Goal: Use online tool/utility: Utilize a website feature to perform a specific function

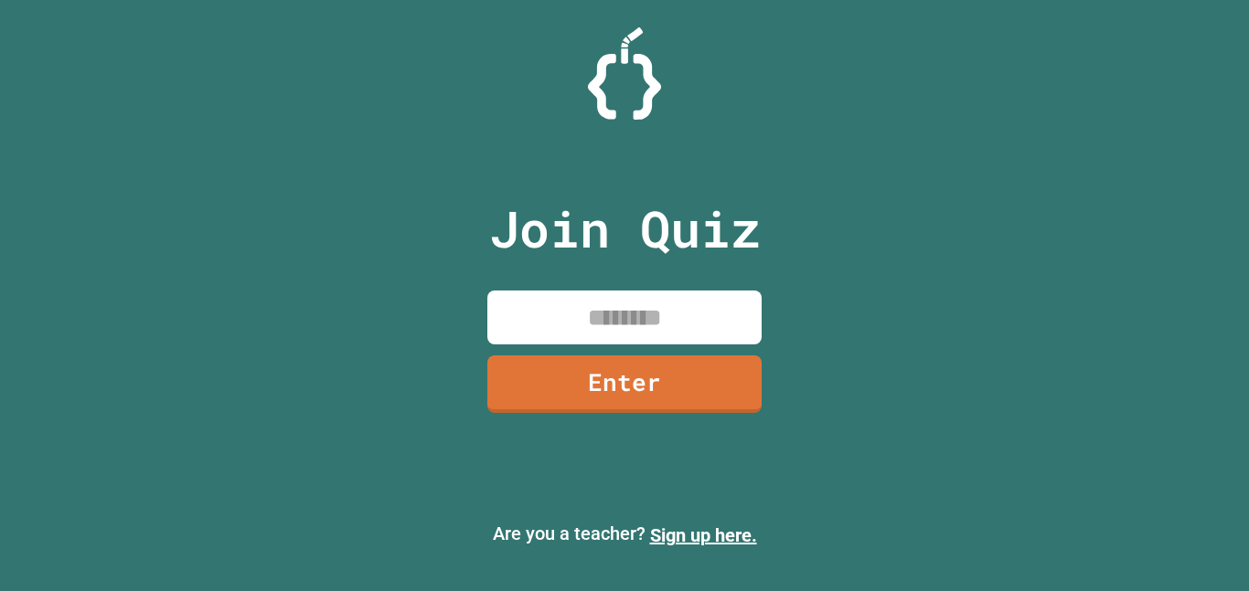
click at [652, 331] on input at bounding box center [624, 318] width 274 height 54
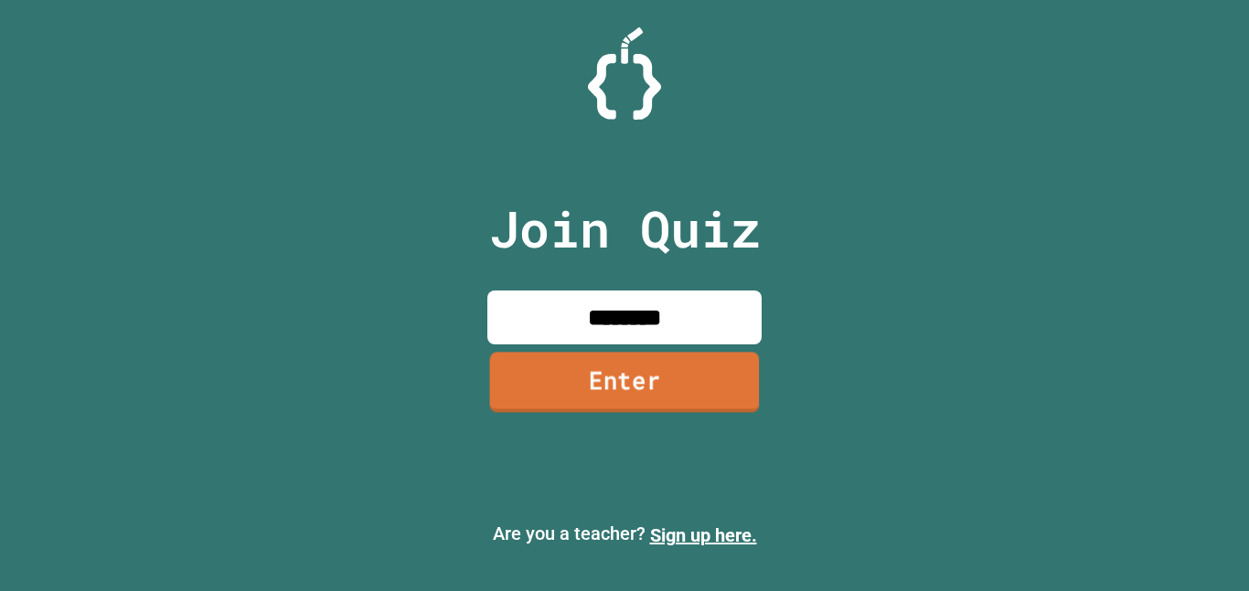
type input "********"
click at [659, 378] on link "Enter" at bounding box center [625, 382] width 270 height 60
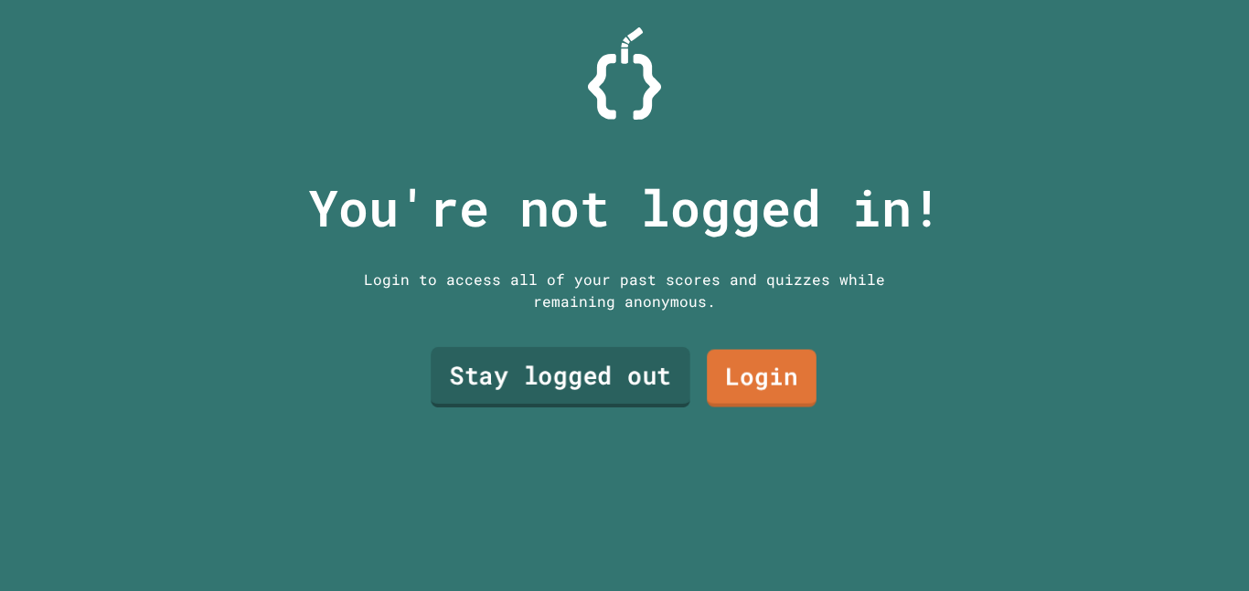
click at [607, 390] on link "Stay logged out" at bounding box center [561, 377] width 260 height 60
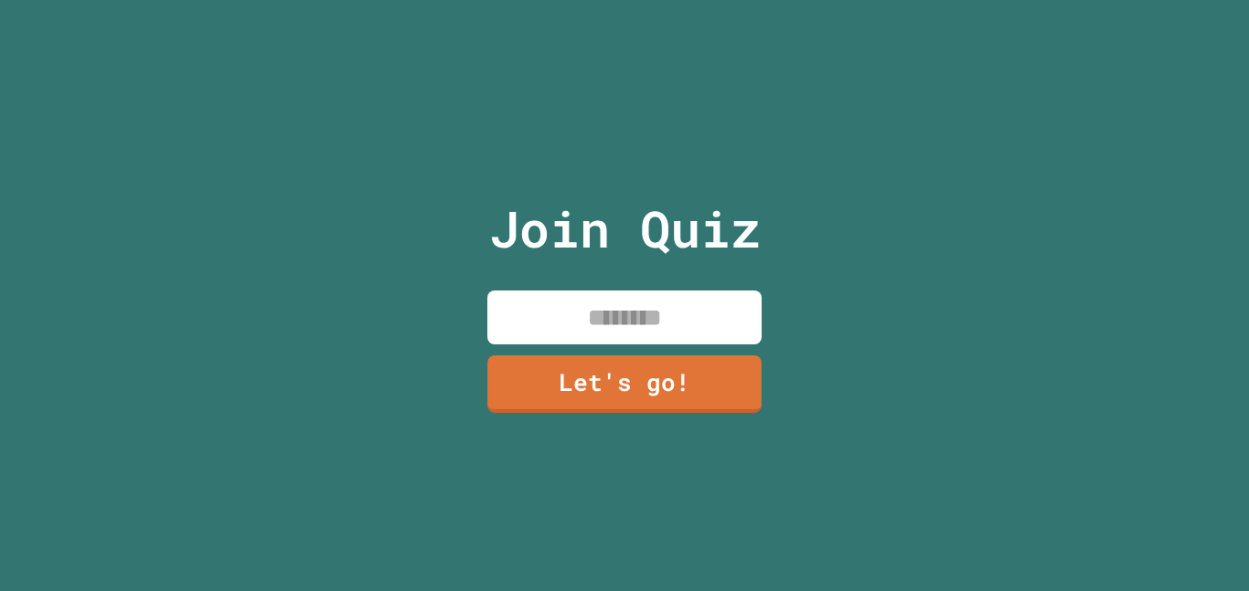
click at [582, 331] on input at bounding box center [624, 318] width 274 height 54
type input "*******"
click at [583, 369] on link "Let's go!" at bounding box center [624, 382] width 271 height 60
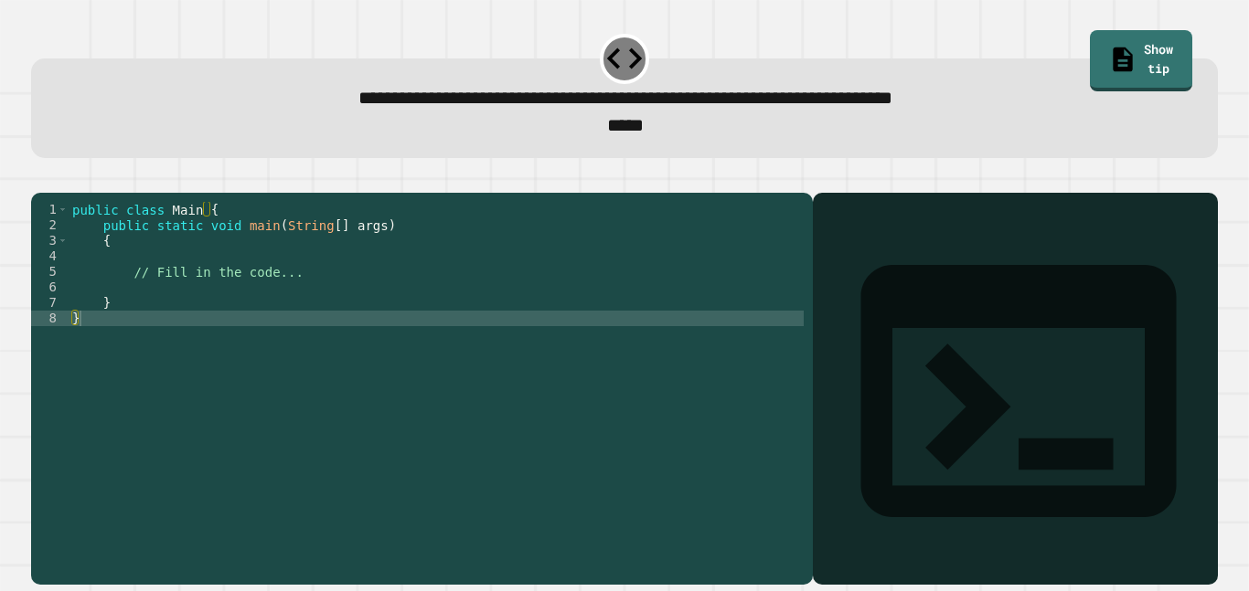
click at [215, 279] on div "public class Main { public static void main ( String [ ] args ) { // Fill in th…" at bounding box center [436, 380] width 735 height 357
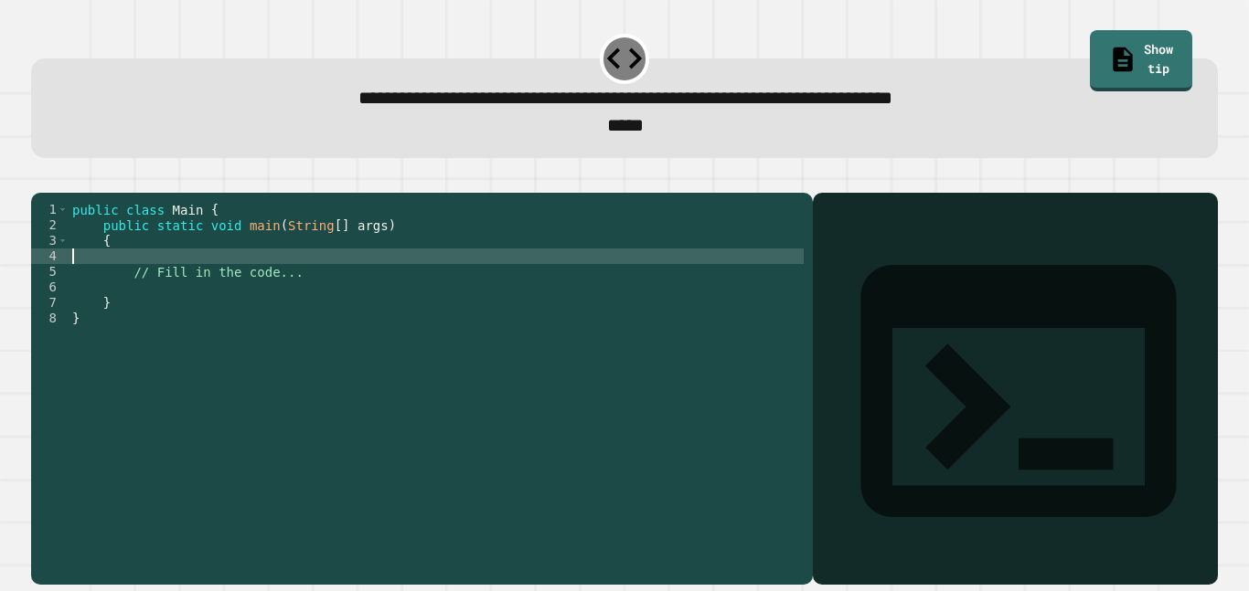
click at [217, 269] on div "public class Main { public static void main ( String [ ] args ) { // Fill in th…" at bounding box center [436, 380] width 735 height 357
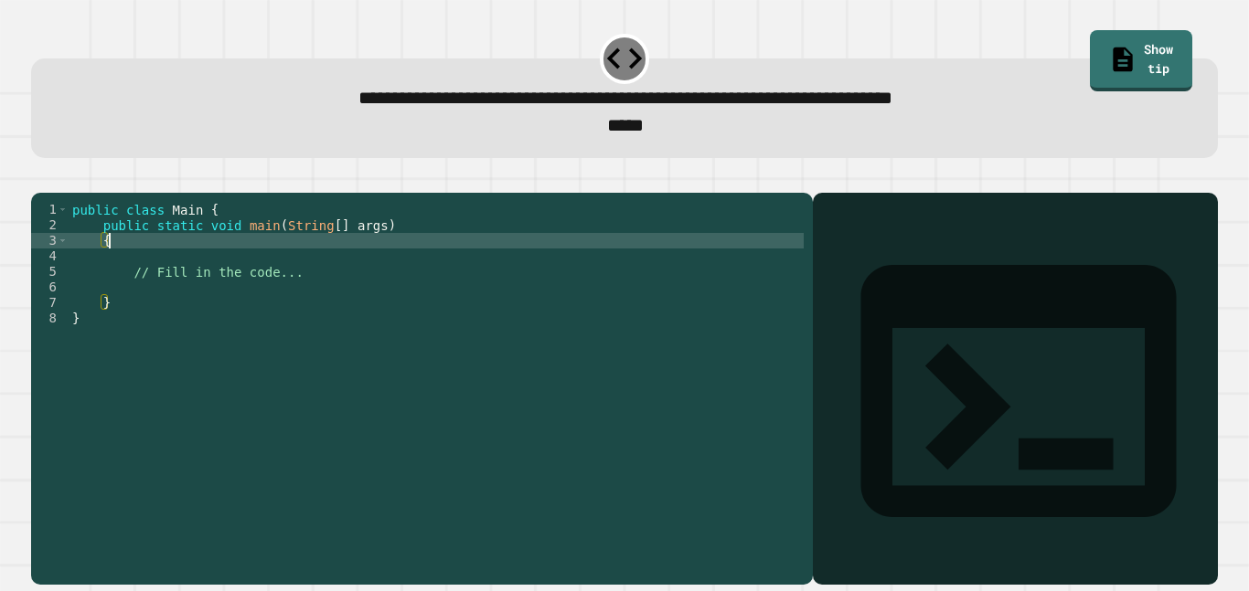
type textarea "*"
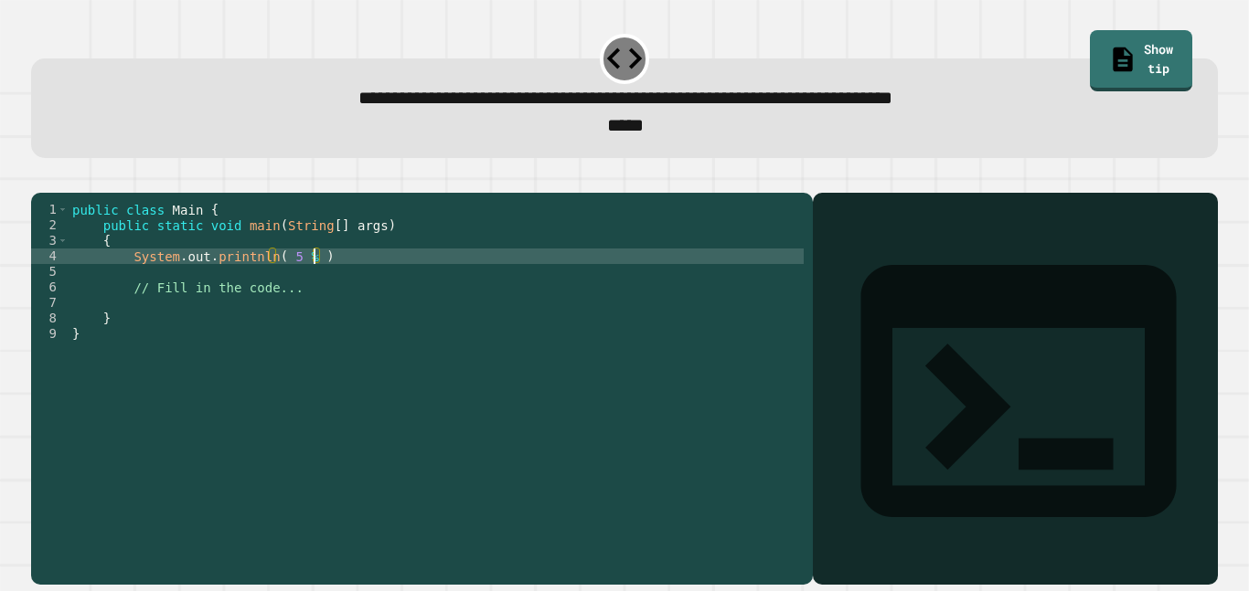
scroll to position [0, 30]
click at [362, 283] on div "public class Main { public static void main ( String [ ] args ) { System . out …" at bounding box center [436, 380] width 735 height 357
click at [40, 178] on icon "button" at bounding box center [40, 178] width 0 height 0
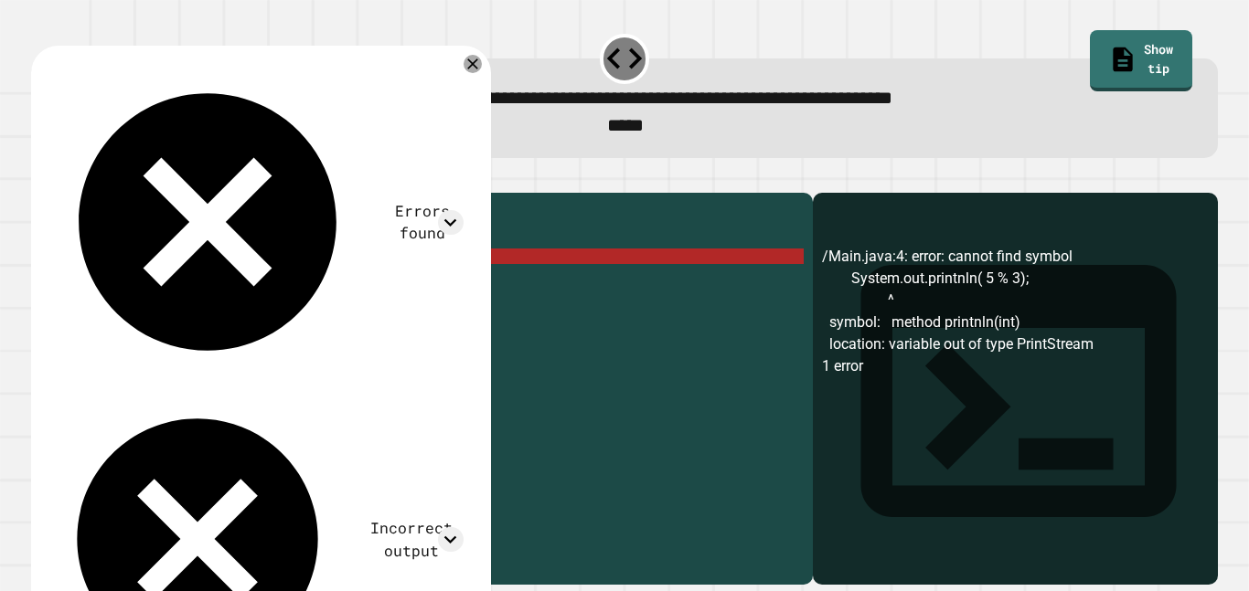
click at [303, 284] on div "public class Main { public static void main ( String [ ] args ) { System . out …" at bounding box center [436, 380] width 735 height 357
click at [308, 284] on div "public class Main { public static void main ( String [ ] args ) { System . out …" at bounding box center [436, 380] width 735 height 357
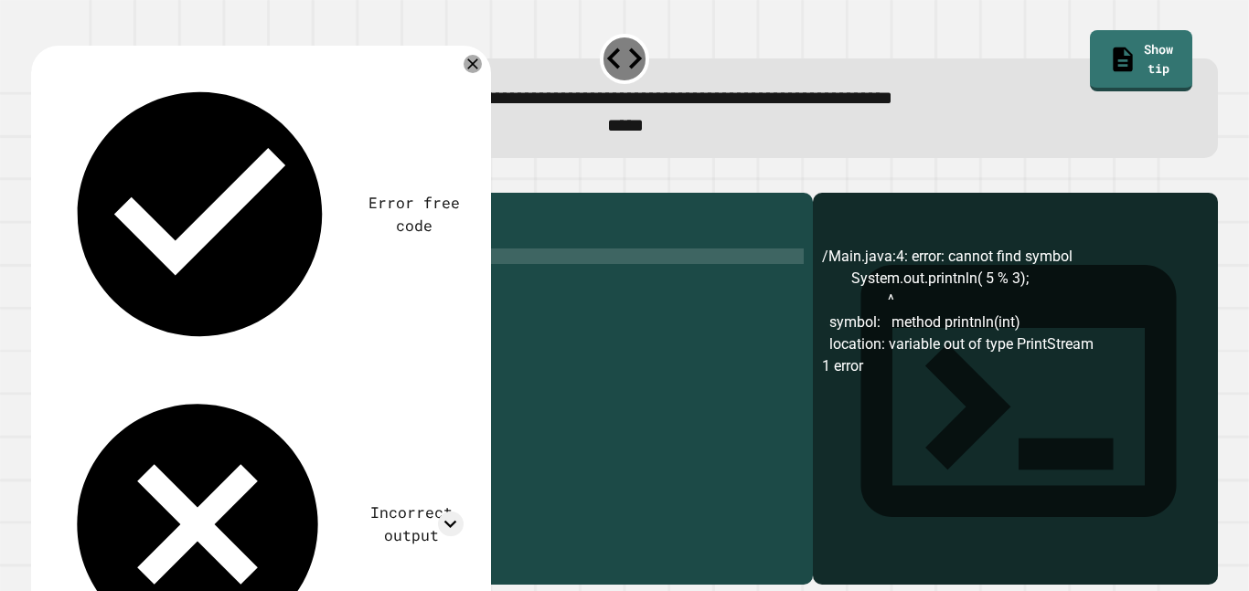
scroll to position [0, 30]
click at [40, 178] on icon "button" at bounding box center [40, 178] width 0 height 0
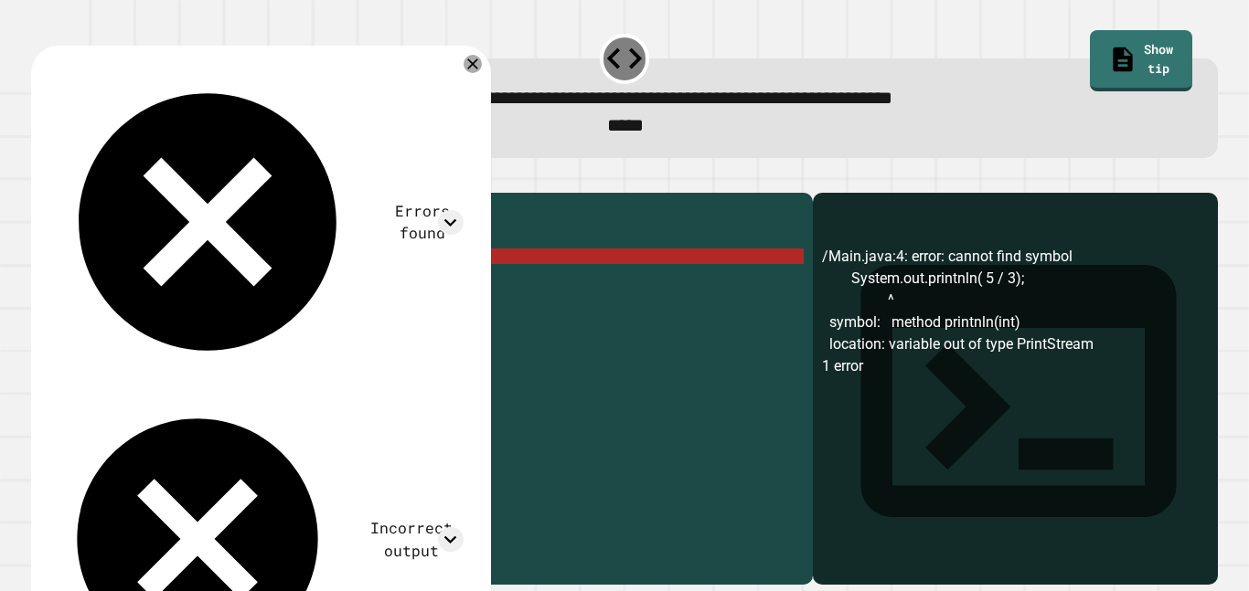
click at [322, 286] on div "public class Main { public static void main ( String [ ] args ) { System . out …" at bounding box center [436, 380] width 735 height 357
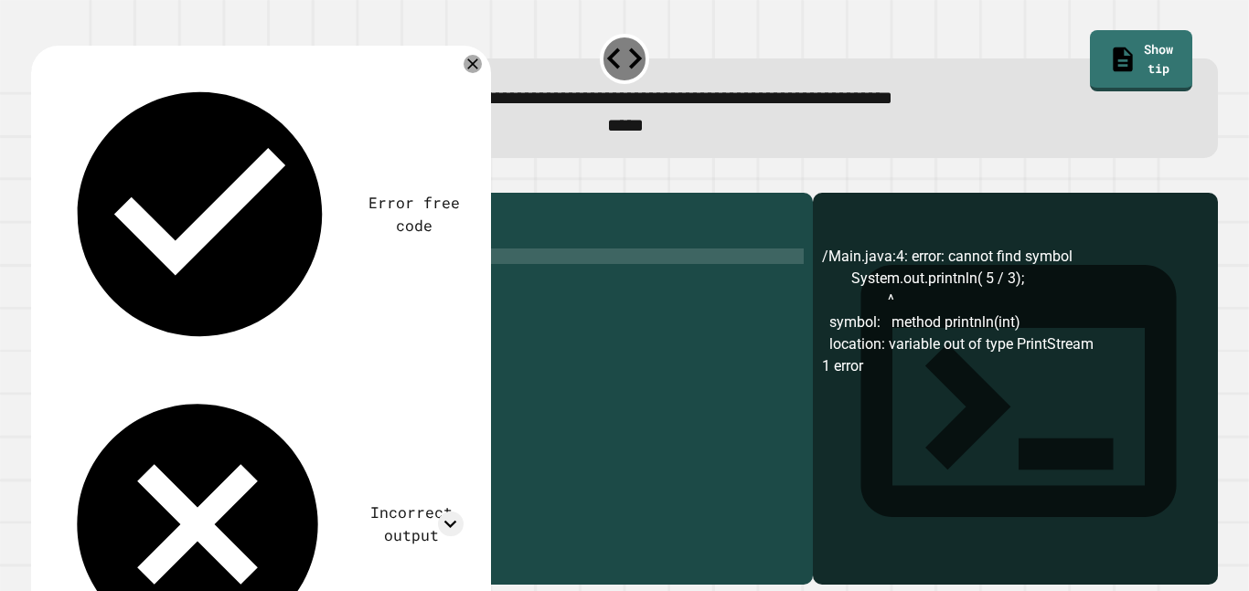
scroll to position [0, 27]
click at [283, 268] on div "public class Main { public static void main ( String [ ] args ) { System . out …" at bounding box center [436, 380] width 735 height 357
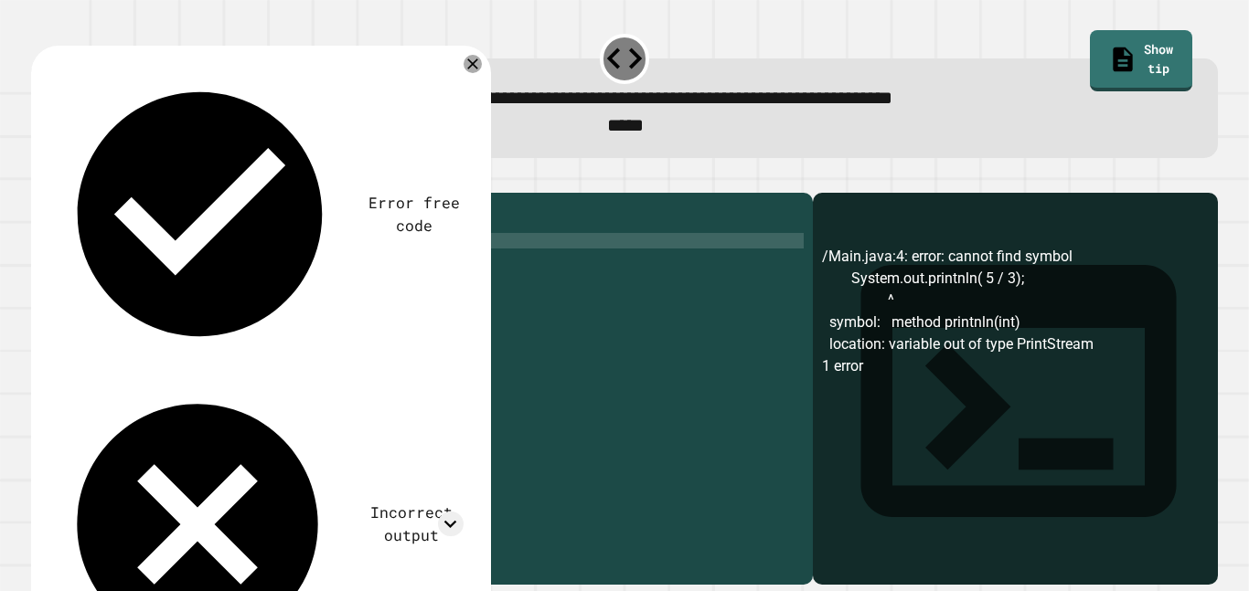
type textarea "*"
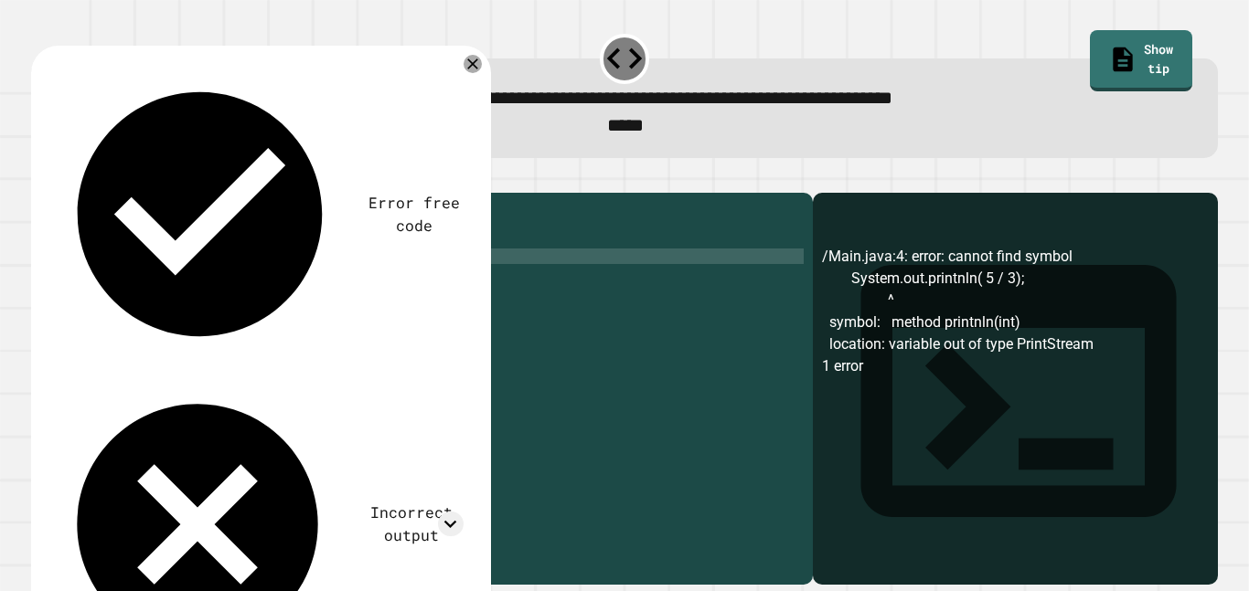
click at [292, 298] on div "public class Main { public static void main ( String [ ] args ) { System . out …" at bounding box center [440, 380] width 728 height 357
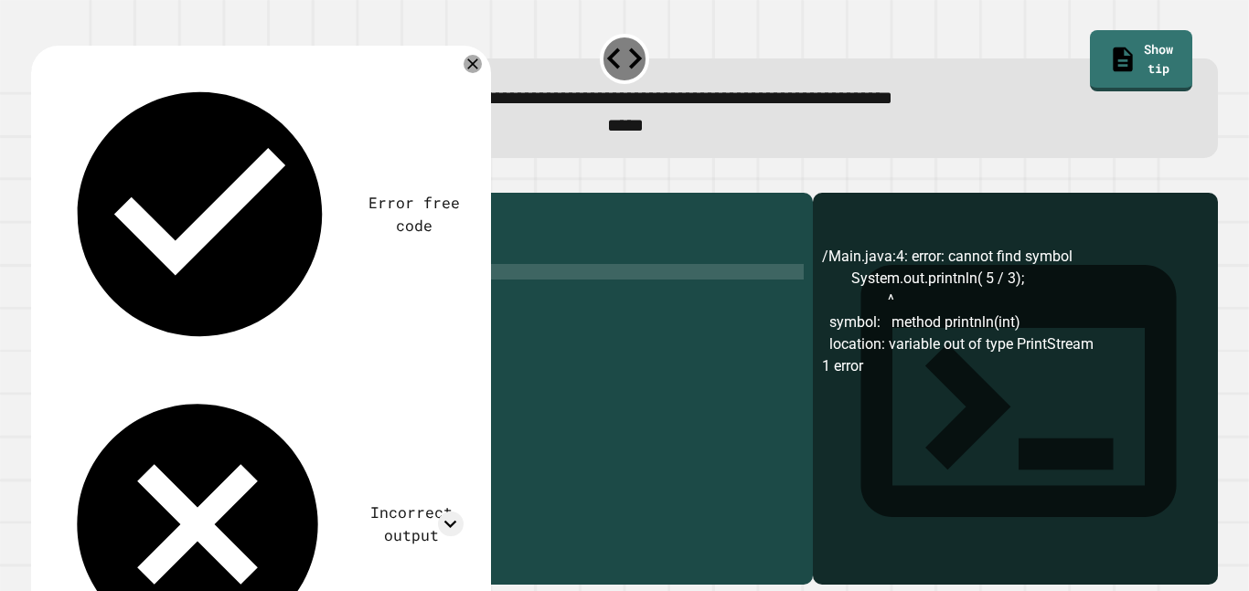
scroll to position [0, 32]
click at [40, 178] on button "button" at bounding box center [40, 178] width 0 height 0
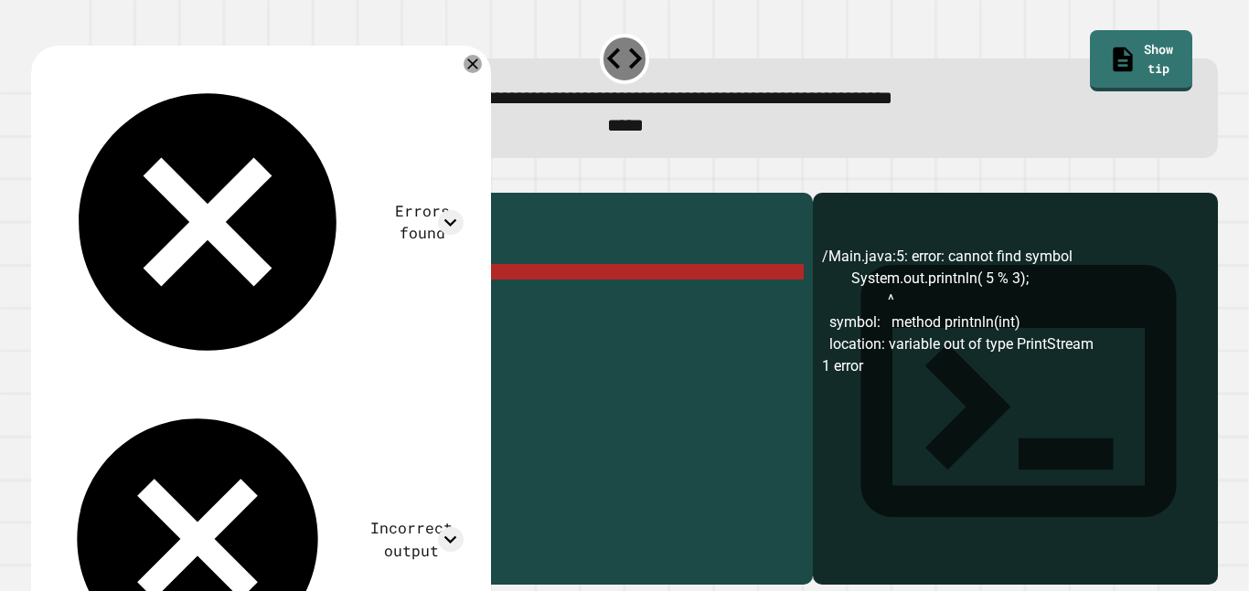
click at [266, 297] on div "public class Main { public static void main ( String [ ] args ) { System . out …" at bounding box center [440, 380] width 728 height 357
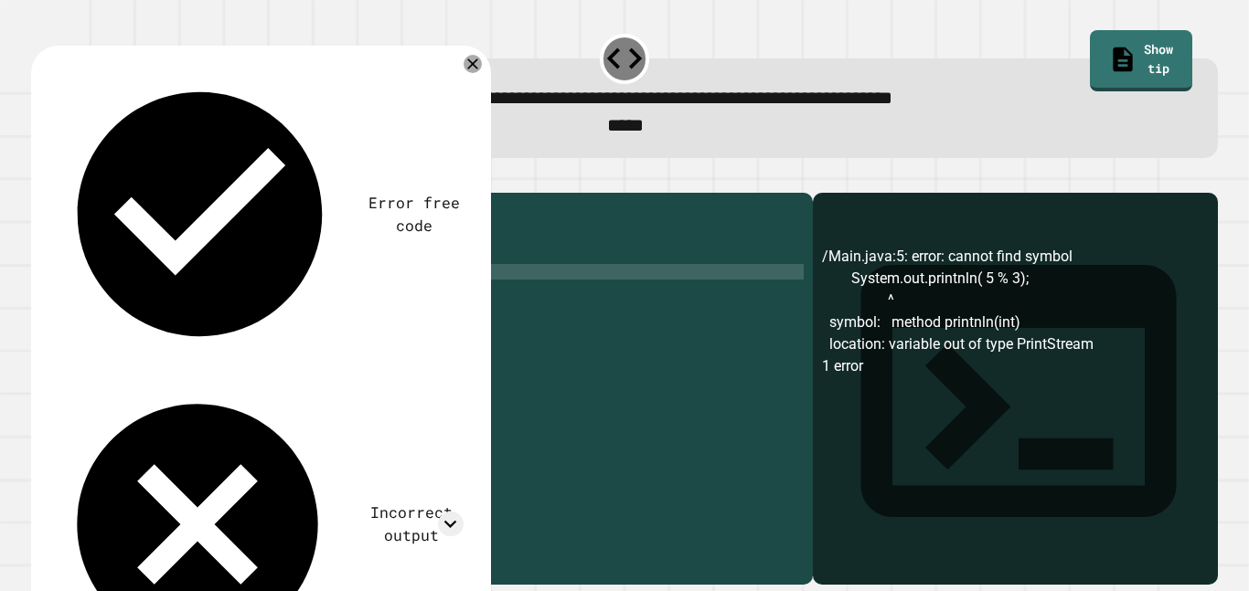
type textarea "**********"
click at [55, 196] on icon "button" at bounding box center [53, 189] width 10 height 13
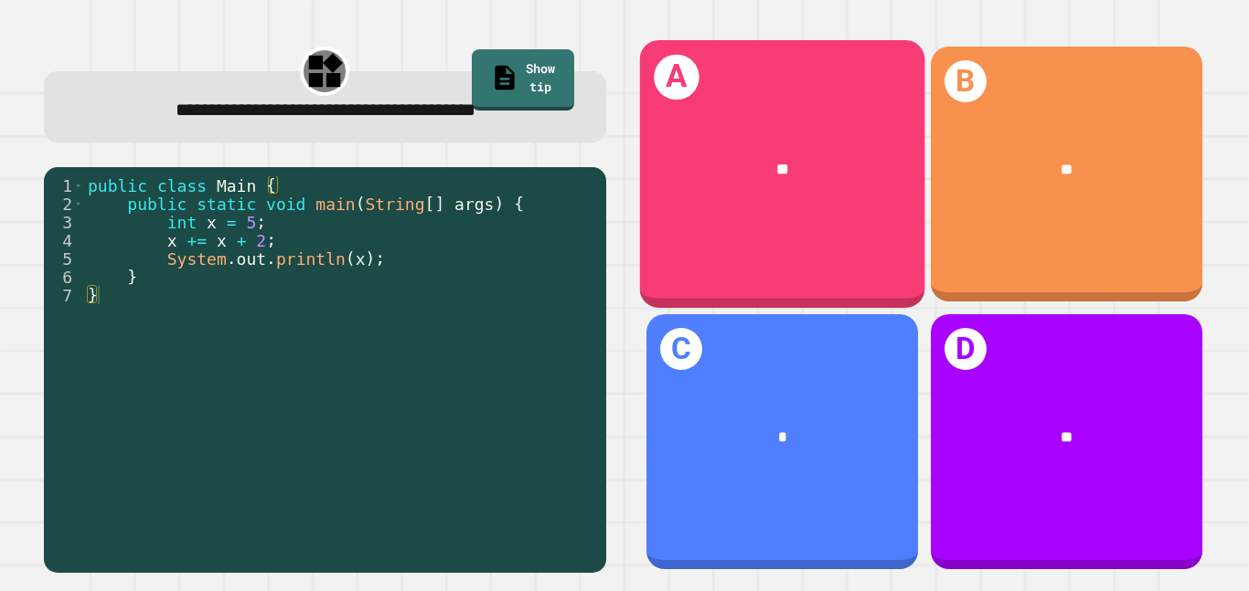
click at [714, 200] on div "**" at bounding box center [781, 169] width 285 height 87
click at [819, 133] on div "**" at bounding box center [781, 169] width 285 height 87
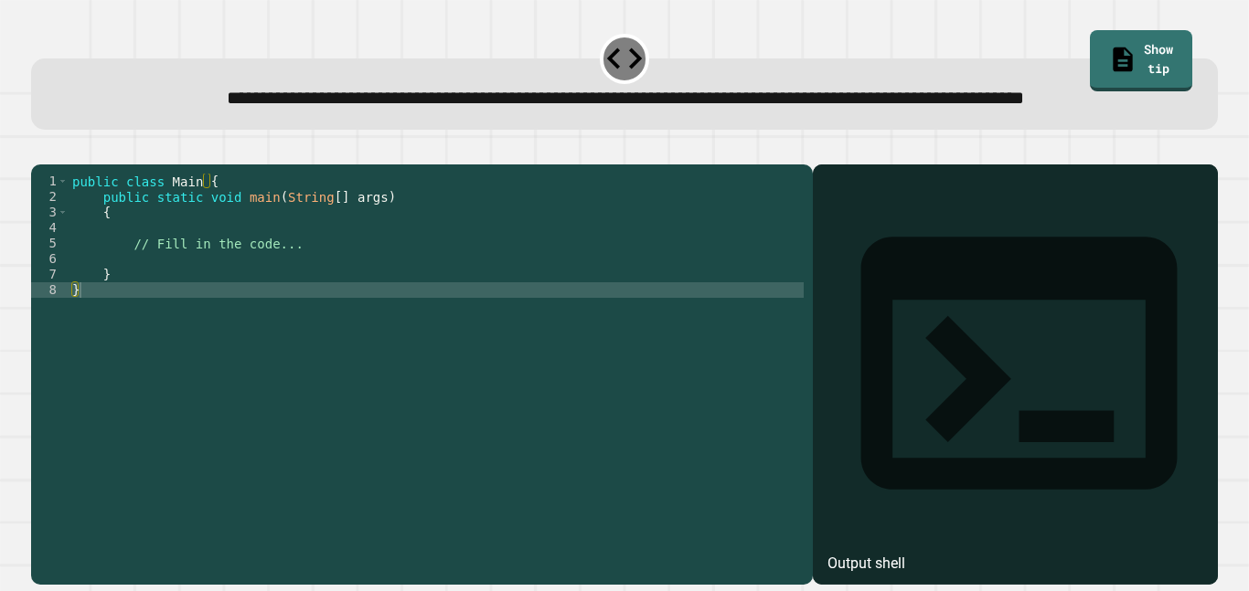
click at [235, 288] on div "public class Main { public static void main ( String [ ] args ) { // Fill in th…" at bounding box center [436, 352] width 735 height 357
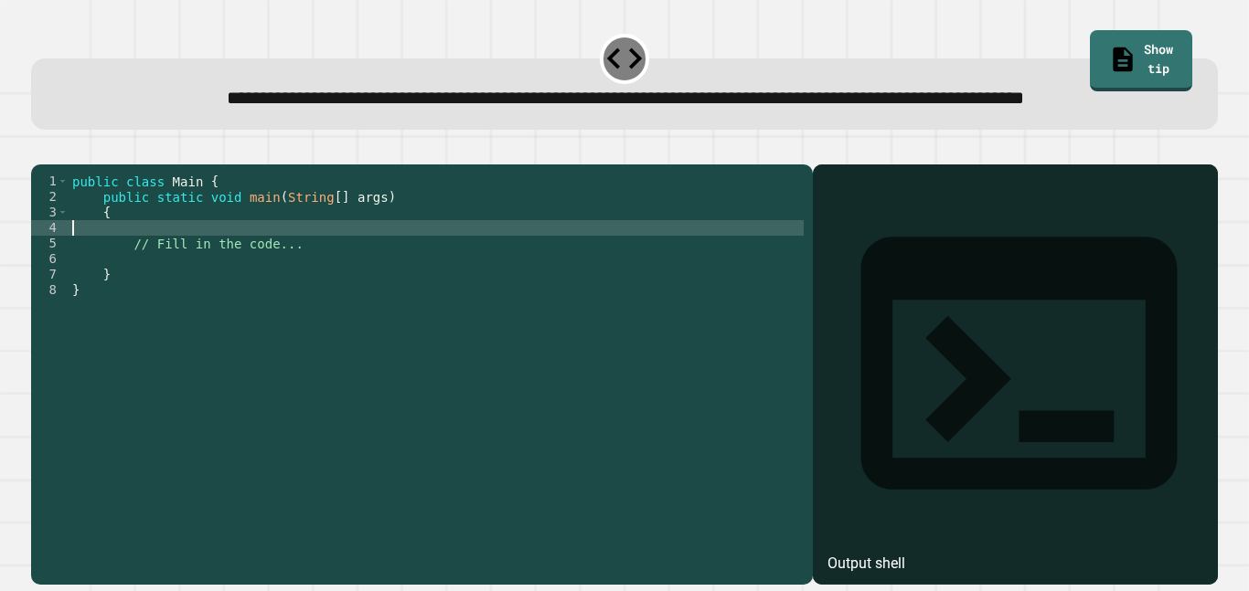
click at [249, 262] on div "public class Main { public static void main ( String [ ] args ) { // Fill in th…" at bounding box center [436, 352] width 735 height 357
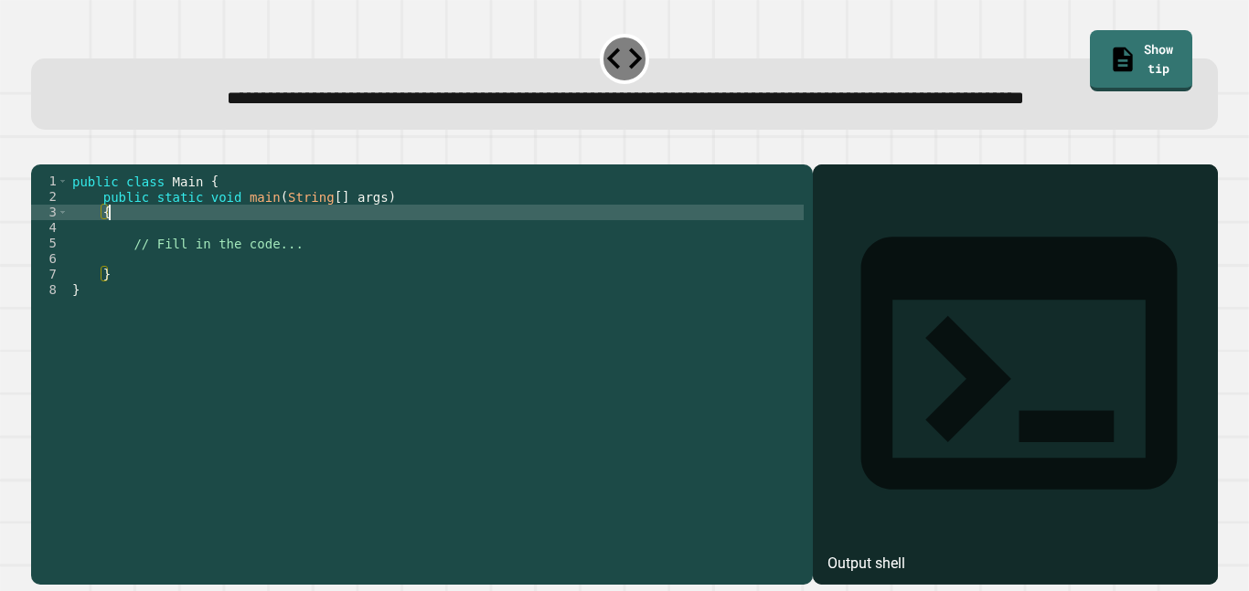
type textarea "*"
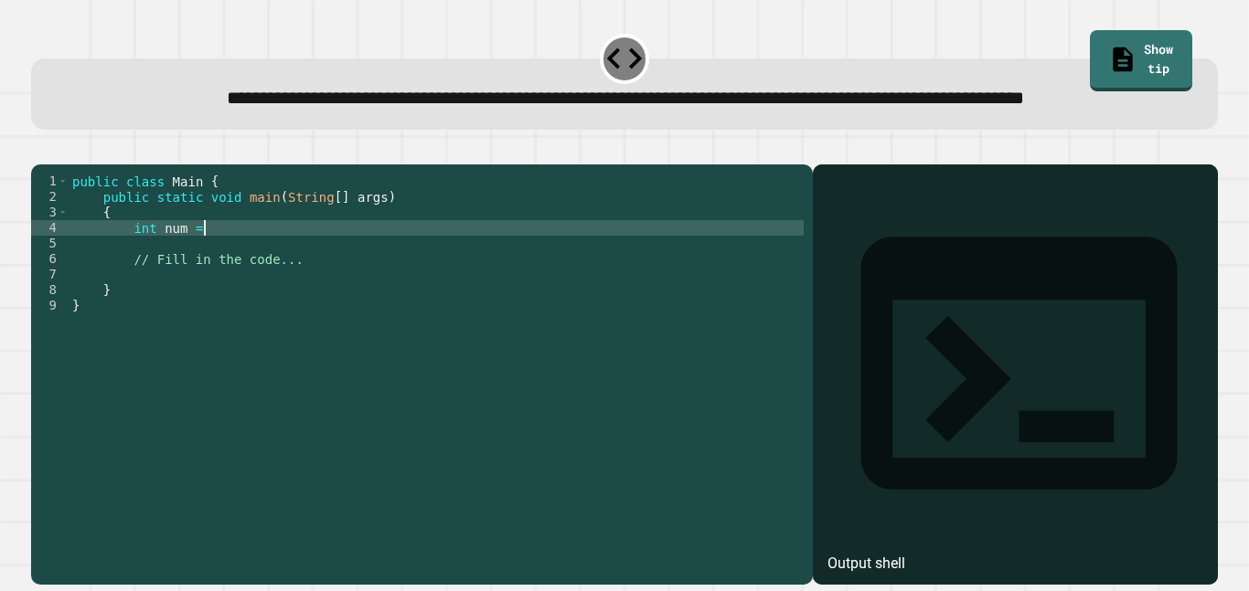
scroll to position [0, 16]
type textarea "**********"
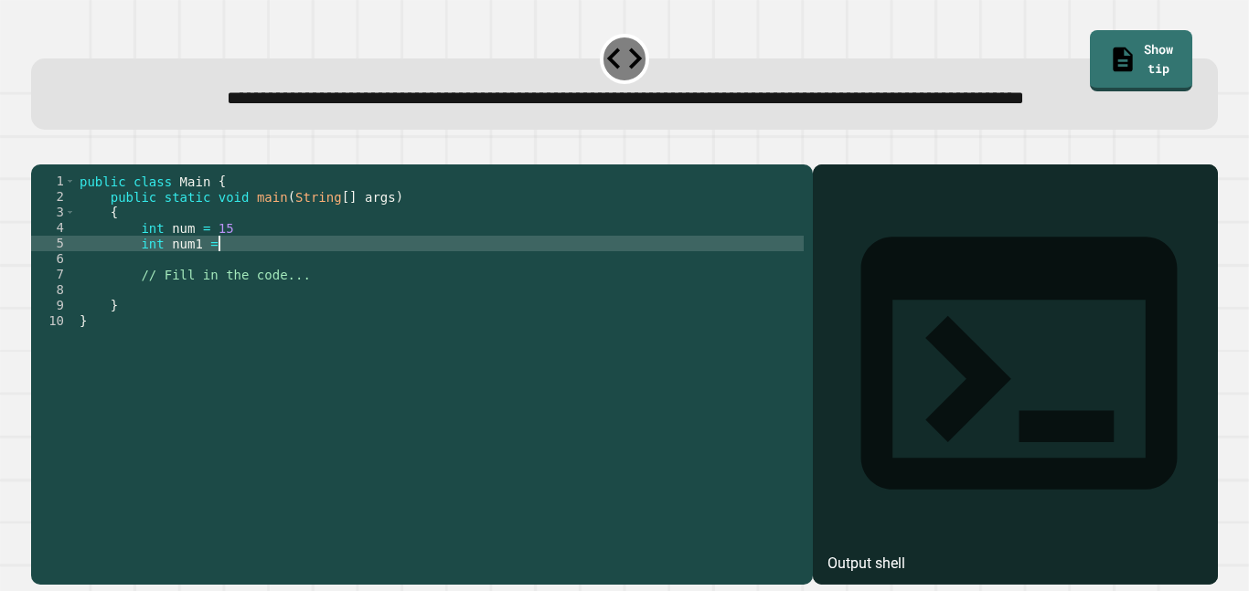
type textarea "**********"
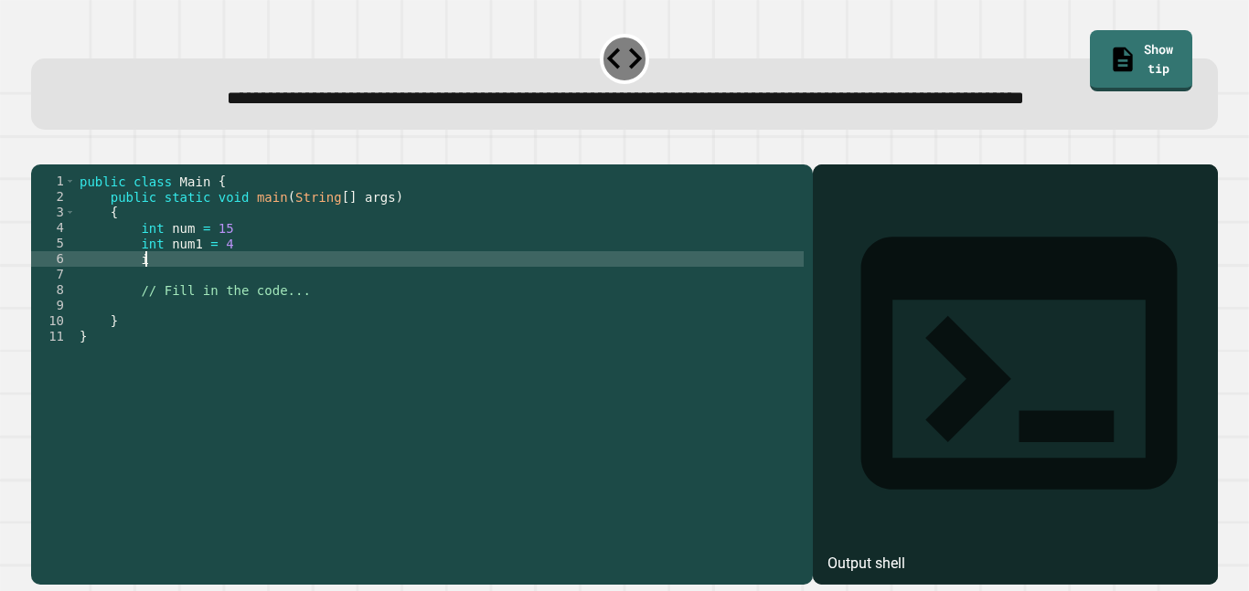
type textarea "*"
click at [268, 284] on div "public class Main { public static void main ( String [ ] args ) { int num = 15 …" at bounding box center [440, 352] width 728 height 357
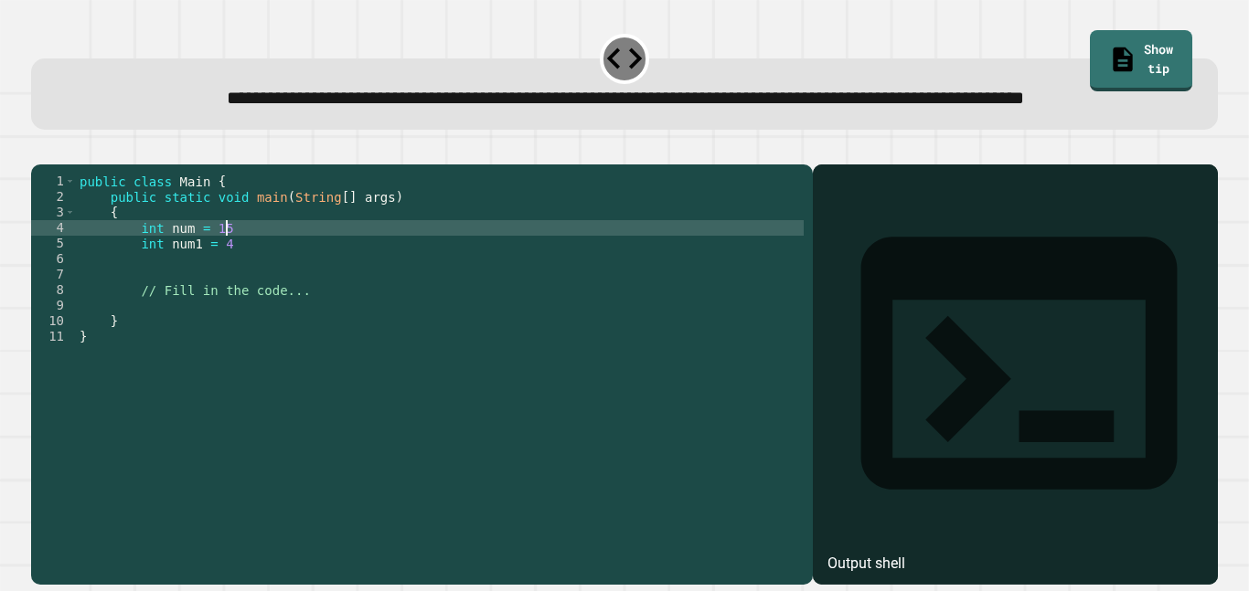
scroll to position [0, 18]
click at [284, 301] on div "public class Main { public static void main ( String [ ] args ) { int num = 15 …" at bounding box center [440, 352] width 728 height 357
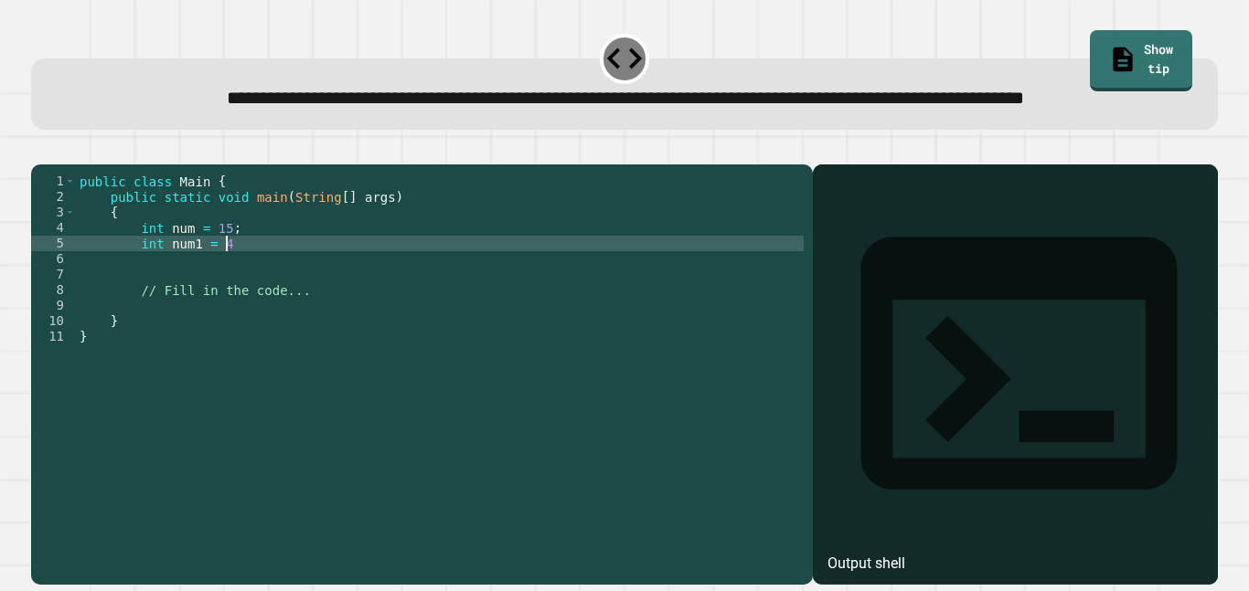
type textarea "**********"
click at [274, 311] on div "public class Main { public static void main ( String [ ] args ) { int num = 15 …" at bounding box center [440, 352] width 728 height 357
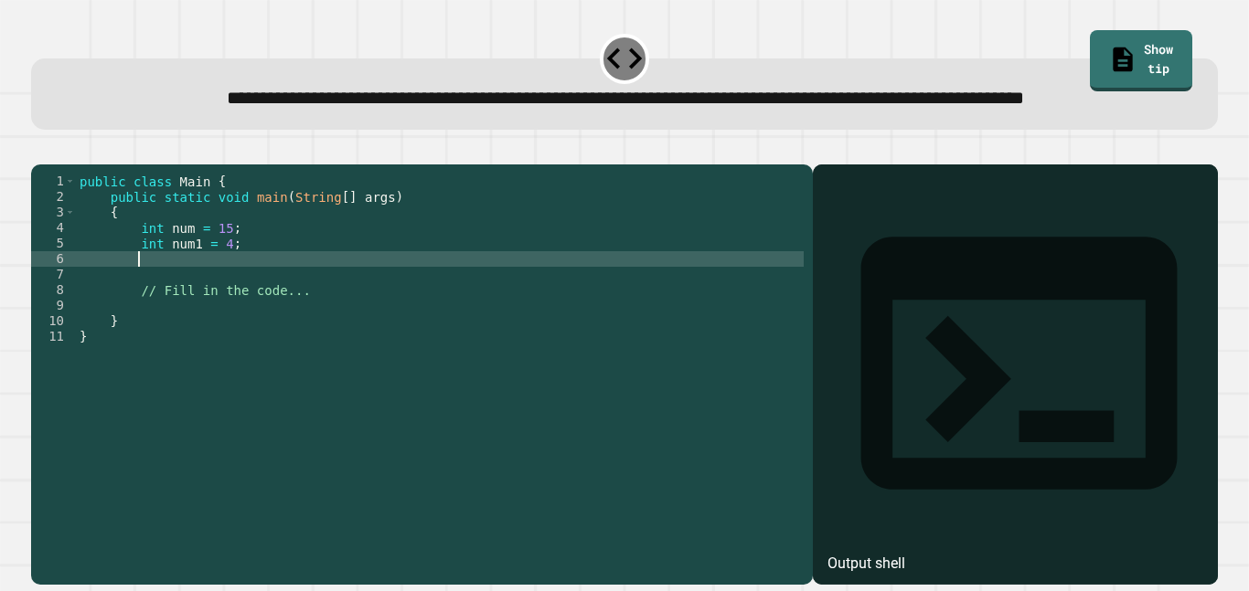
type textarea "*"
type textarea "**********"
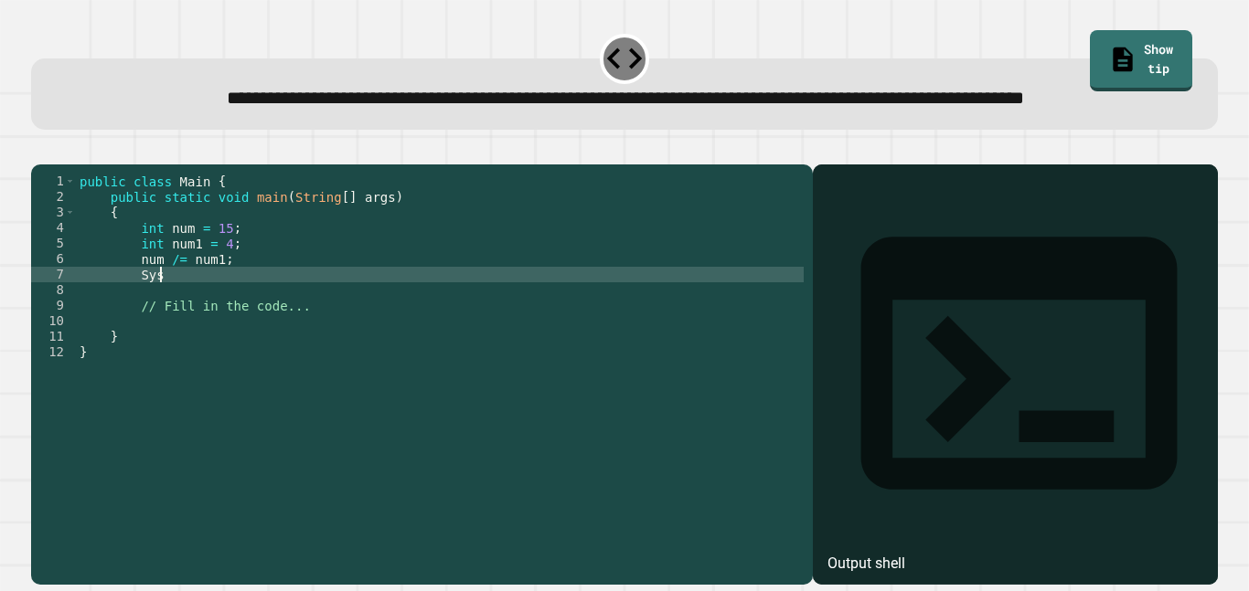
scroll to position [0, 9]
click at [161, 314] on div "public class Main { public static void main ( String [ ] args ) { int num = 15 …" at bounding box center [440, 352] width 728 height 357
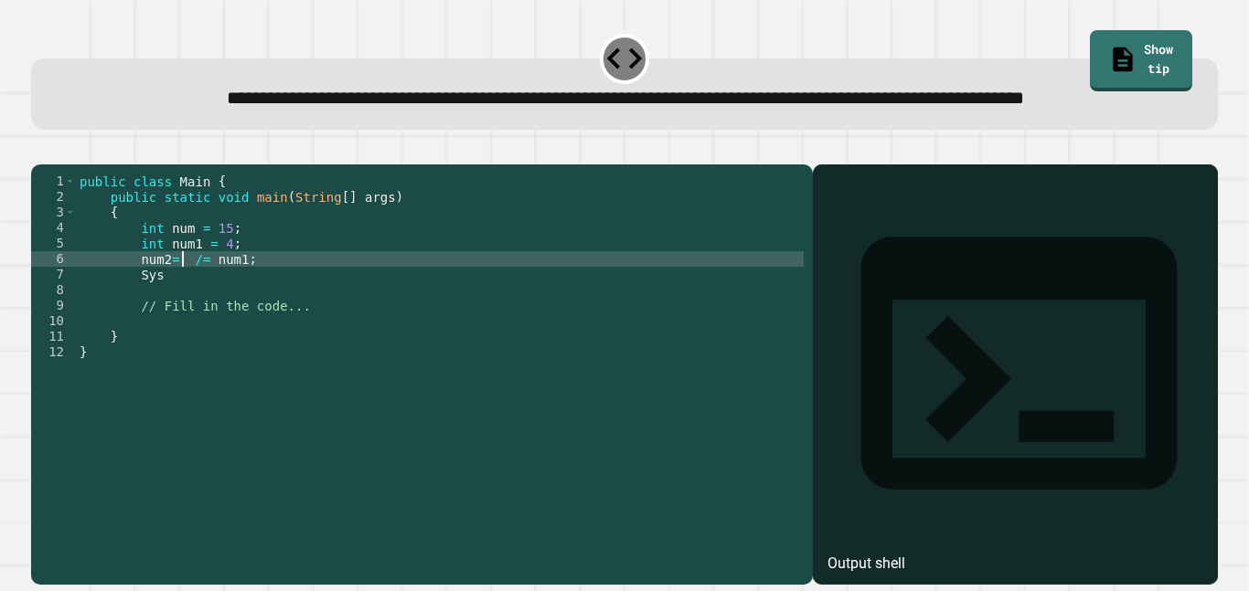
scroll to position [0, 14]
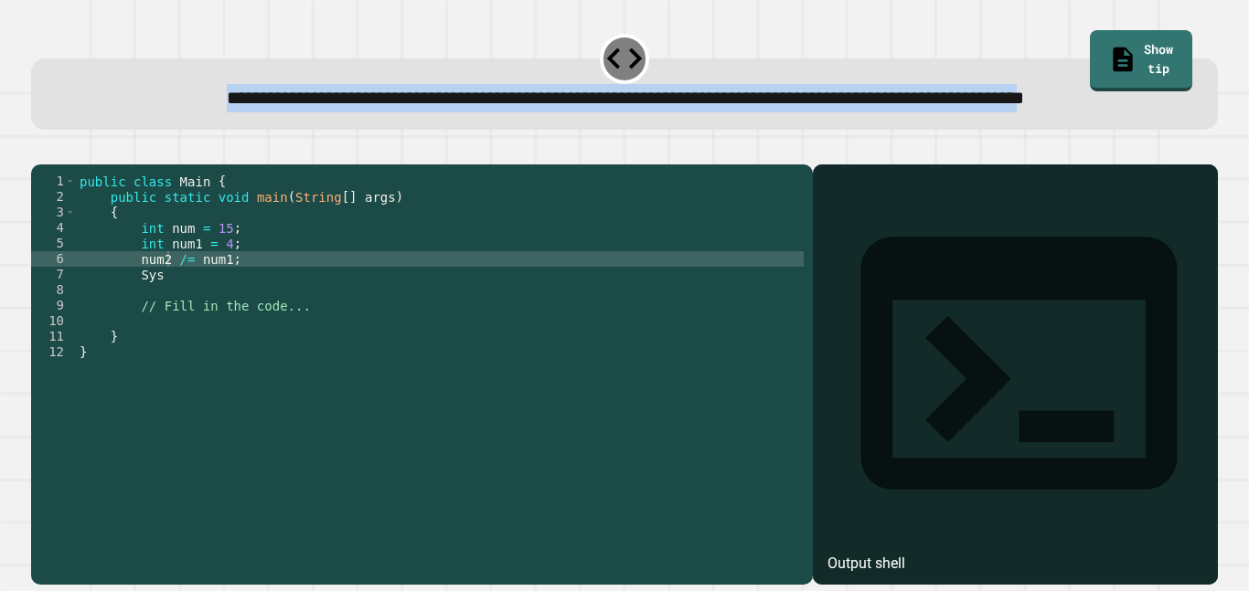
drag, startPoint x: 59, startPoint y: 92, endPoint x: 655, endPoint y: 126, distance: 596.9
click at [655, 107] on span "**********" at bounding box center [625, 98] width 797 height 18
copy span "**********"
click at [451, 130] on div "**********" at bounding box center [624, 93] width 1186 height 71
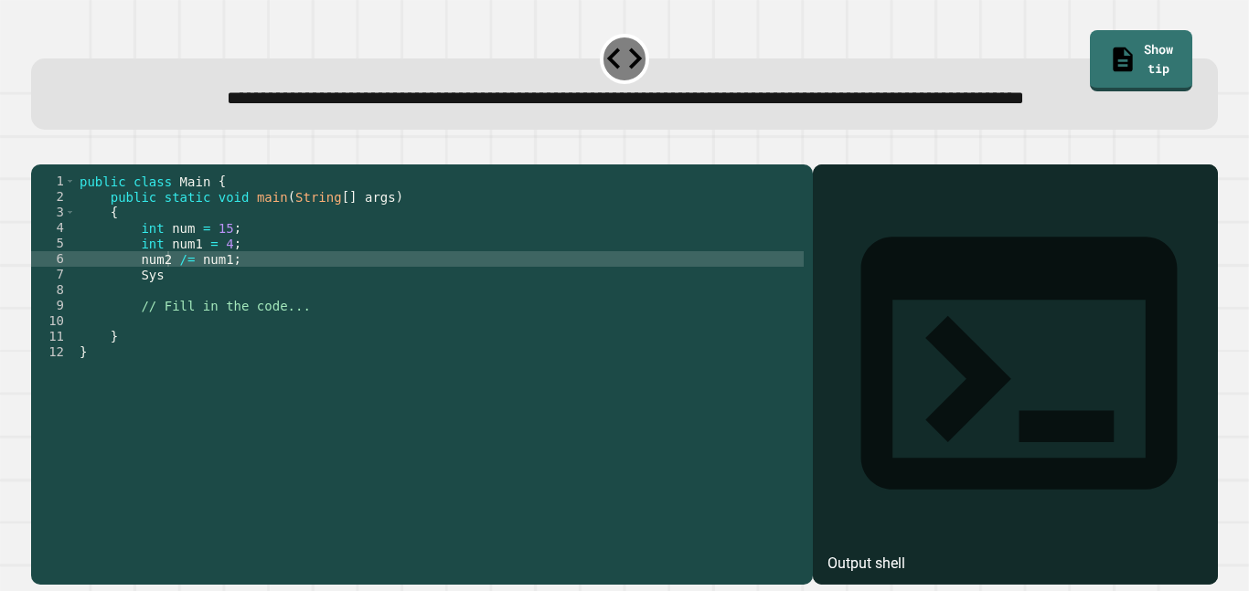
click at [356, 323] on div "public class Main { public static void main ( String [ ] args ) { int num = 15 …" at bounding box center [440, 352] width 728 height 357
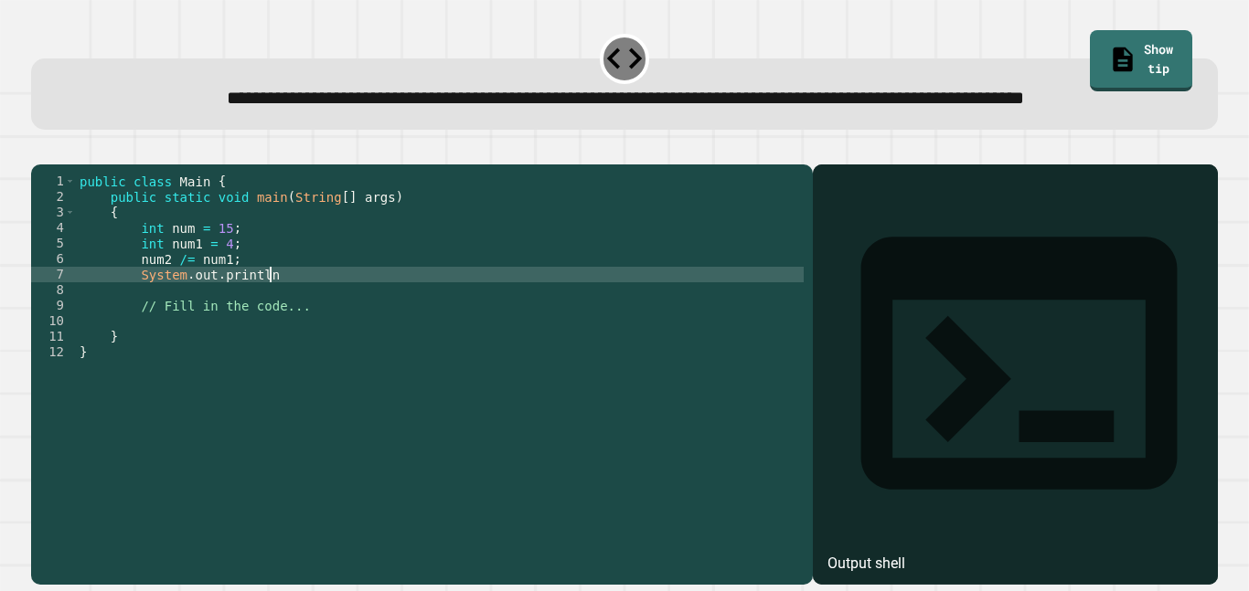
scroll to position [0, 24]
click at [183, 314] on div "public class Main { public static void main ( String [ ] args ) { int num = 15 …" at bounding box center [440, 352] width 728 height 357
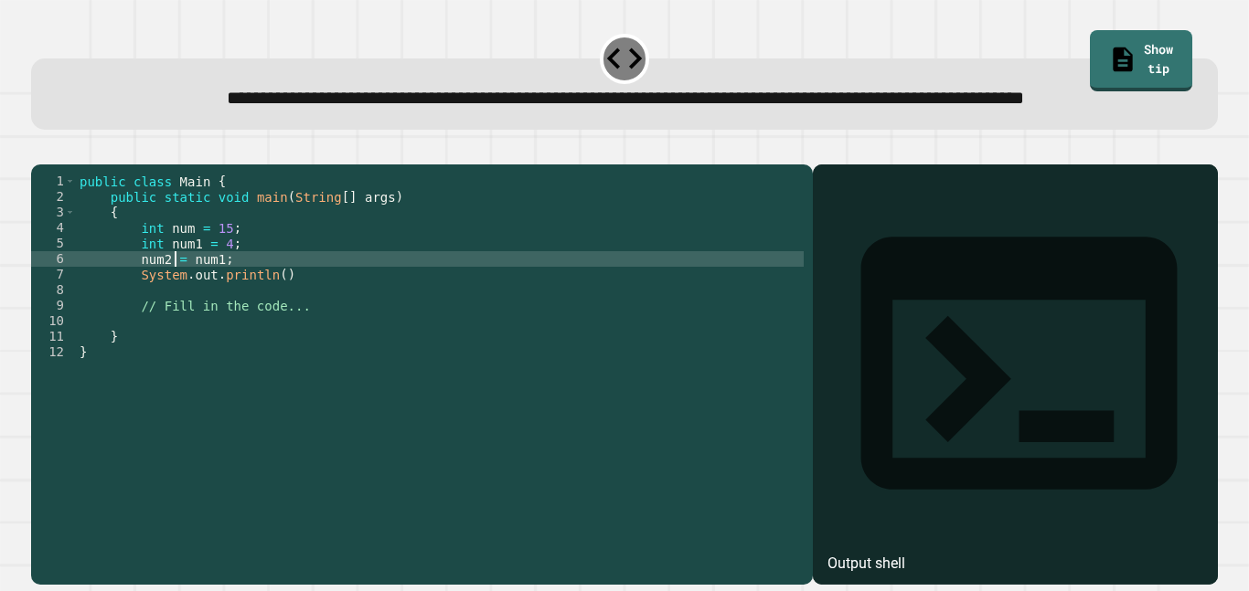
scroll to position [0, 14]
click at [280, 327] on div "public class Main { public static void main ( String [ ] args ) { int num = 15 …" at bounding box center [440, 352] width 728 height 357
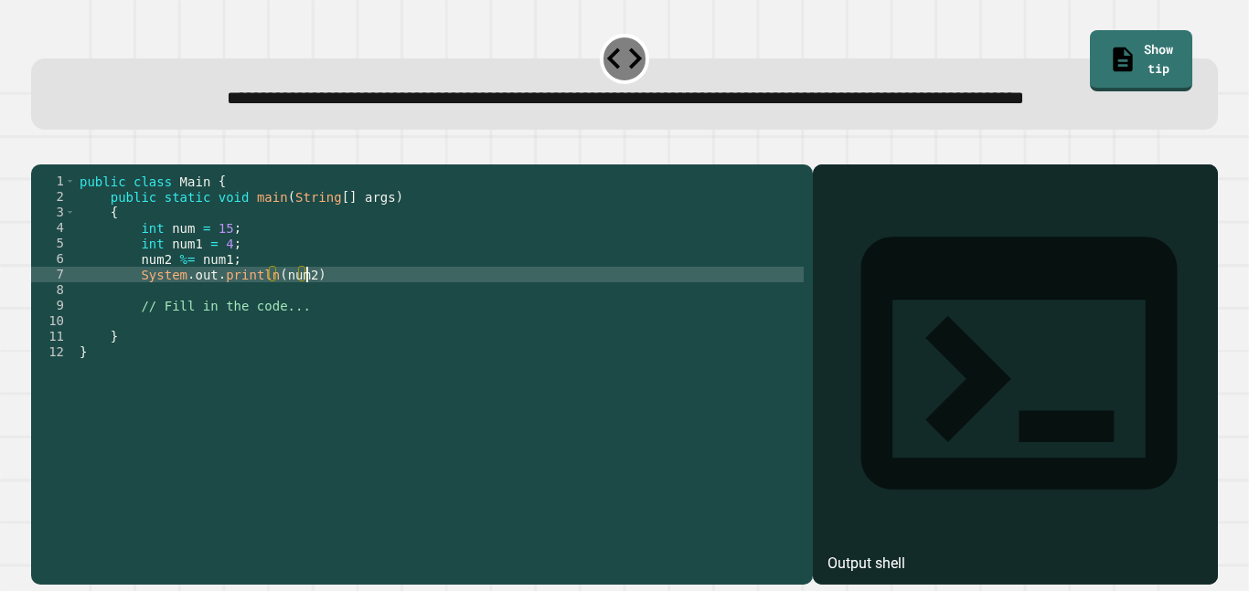
scroll to position [0, 28]
click at [40, 150] on icon "button" at bounding box center [40, 150] width 0 height 0
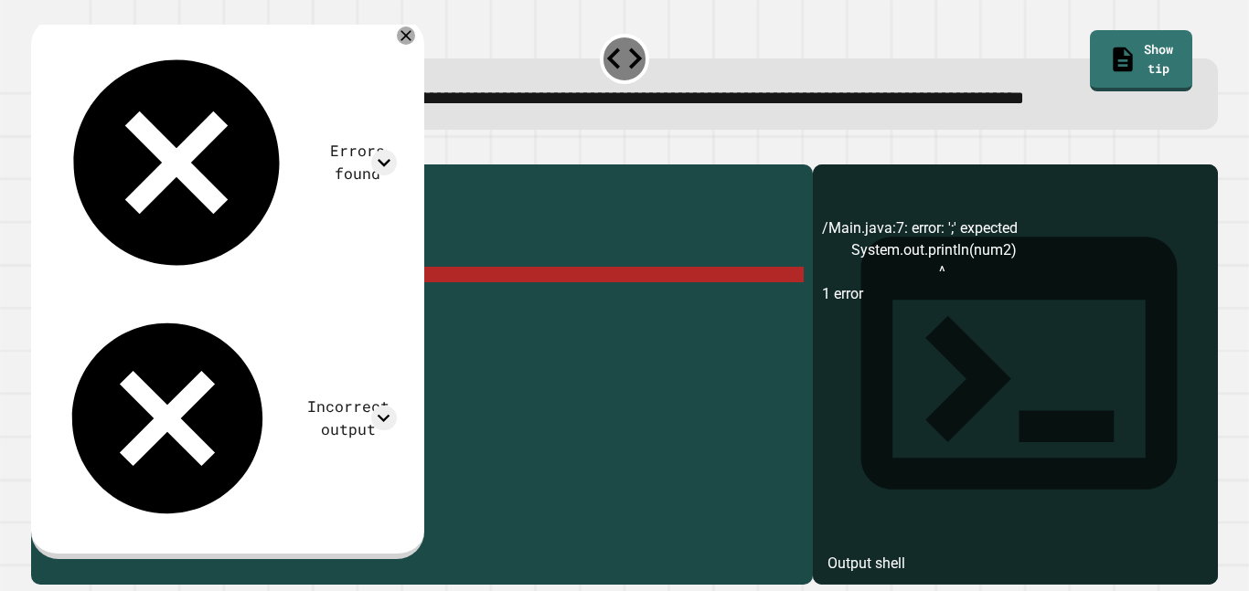
click at [305, 331] on div "public class Main { public static void main ( String [ ] args ) { int num = 15 …" at bounding box center [440, 352] width 728 height 357
click at [337, 332] on div "public class Main { public static void main ( String [ ] args ) { int num = 15 …" at bounding box center [440, 352] width 728 height 357
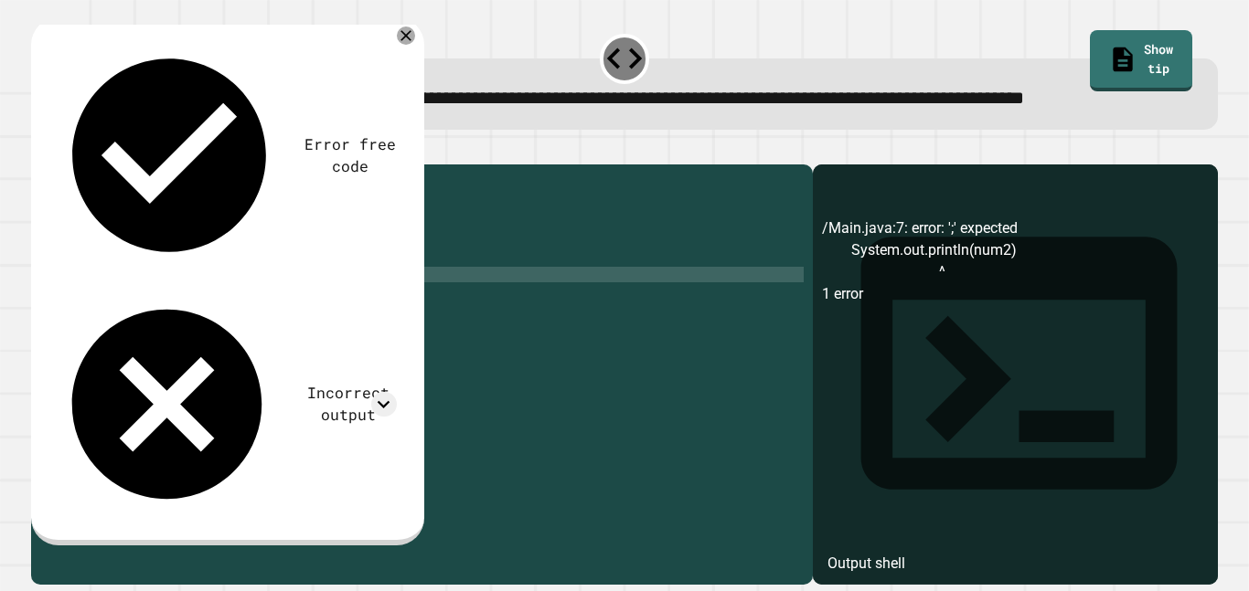
scroll to position [0, 29]
click at [40, 150] on button "button" at bounding box center [40, 150] width 0 height 0
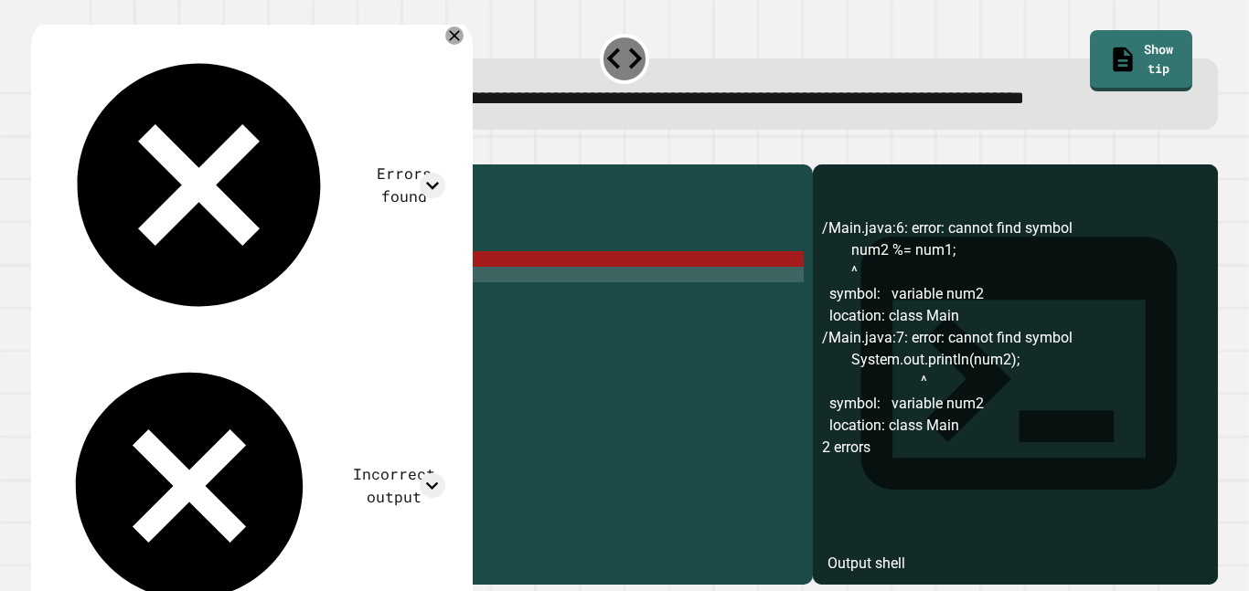
click at [163, 313] on div "public class Main { public static void main ( String [ ] args ) { int num = 15 …" at bounding box center [440, 352] width 728 height 357
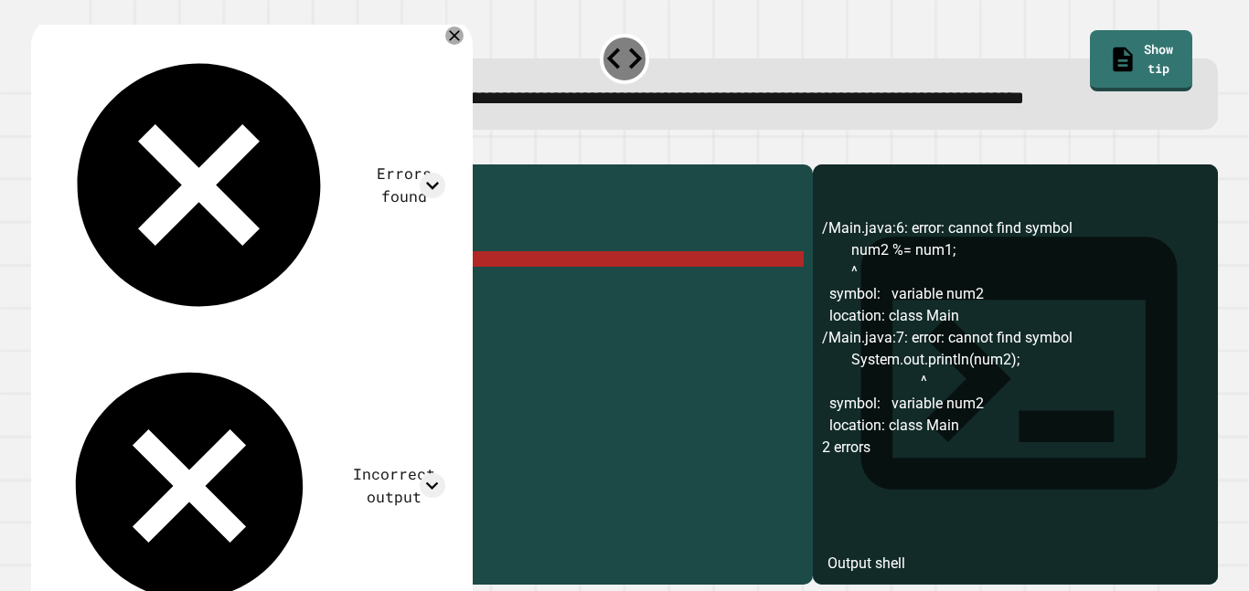
click at [165, 313] on div "public class Main { public static void main ( String [ ] args ) { int num = 15 …" at bounding box center [440, 352] width 728 height 357
click at [225, 312] on div "public class Main { public static void main ( String [ ] args ) { int num = 15 …" at bounding box center [440, 352] width 728 height 357
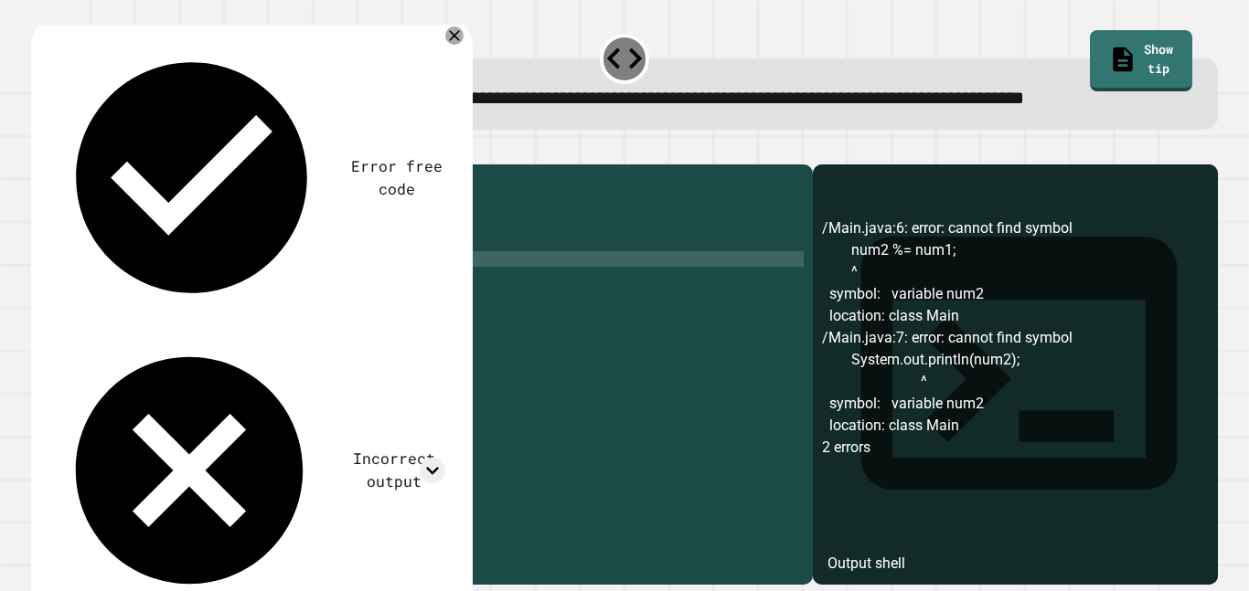
scroll to position [0, 24]
click at [40, 150] on icon "button" at bounding box center [40, 150] width 0 height 0
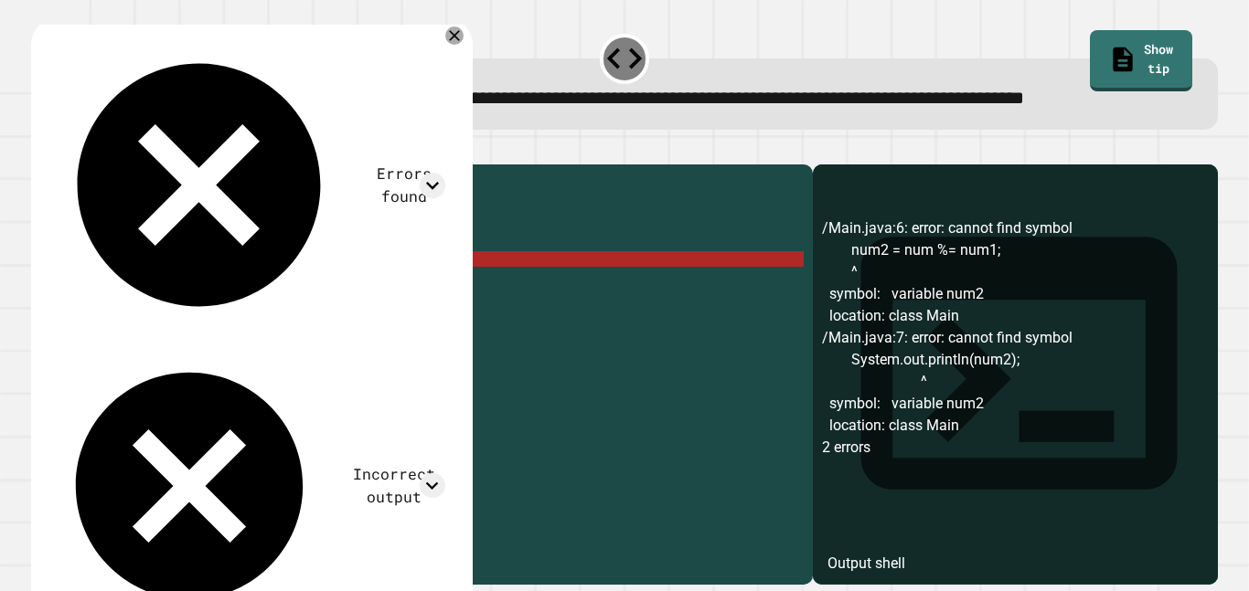
click at [210, 317] on div "public class Main { public static void main ( String [ ] args ) { int num = 15 …" at bounding box center [440, 352] width 728 height 357
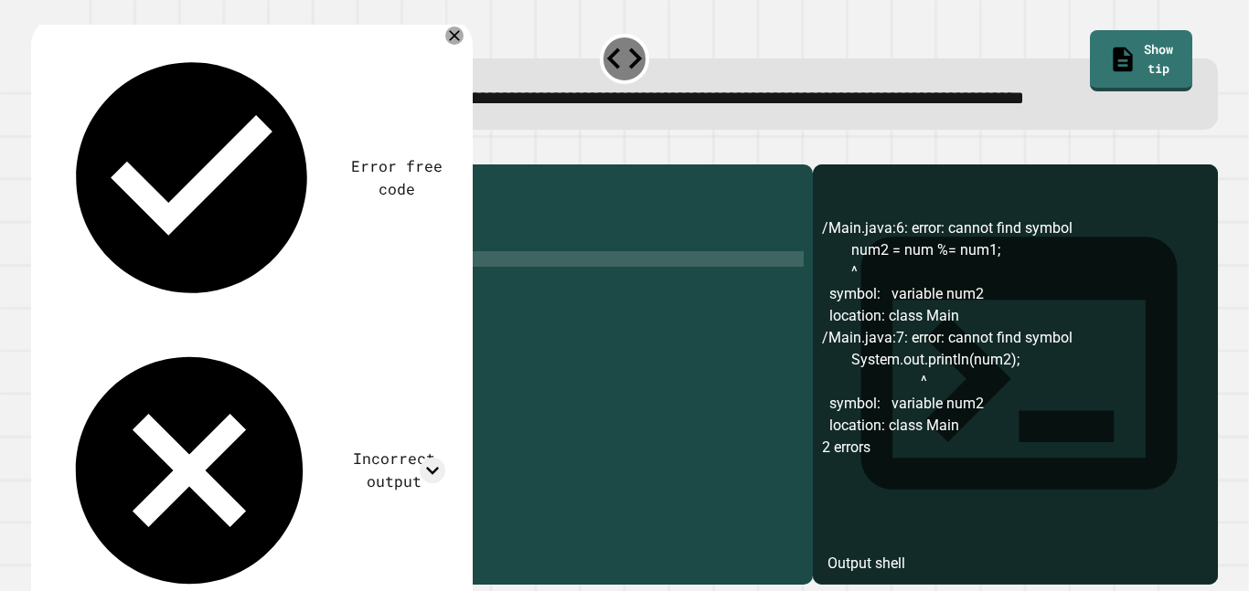
scroll to position [0, 16]
click at [262, 315] on div "public class Main { public static void main ( String [ ] args ) { int num = 15 …" at bounding box center [440, 352] width 728 height 357
click at [40, 150] on icon "button" at bounding box center [40, 150] width 0 height 0
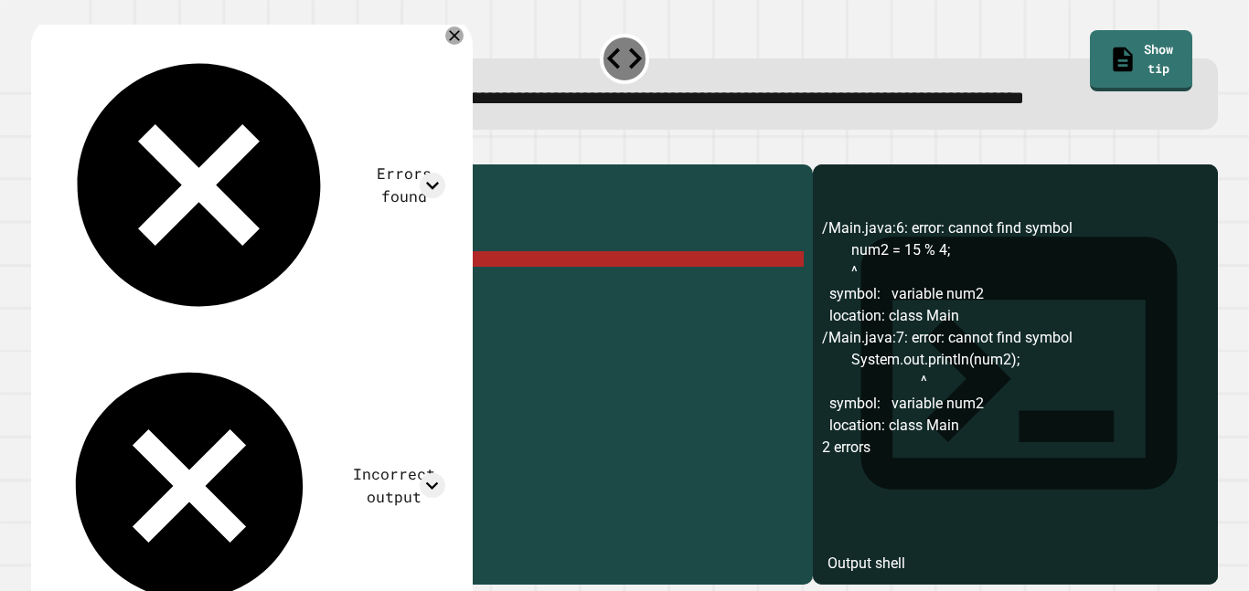
click at [137, 308] on div "public class Main { public static void main ( String [ ] args ) { int num = 15 …" at bounding box center [440, 352] width 728 height 357
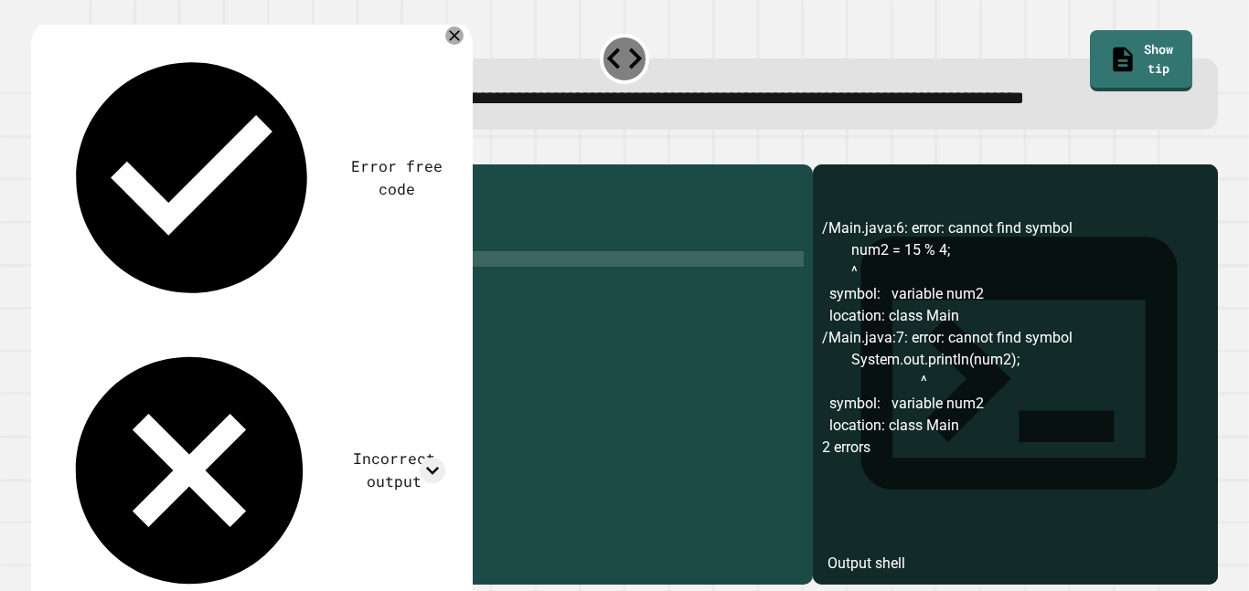
scroll to position [0, 12]
type textarea "**********"
click at [40, 150] on button "button" at bounding box center [40, 150] width 0 height 0
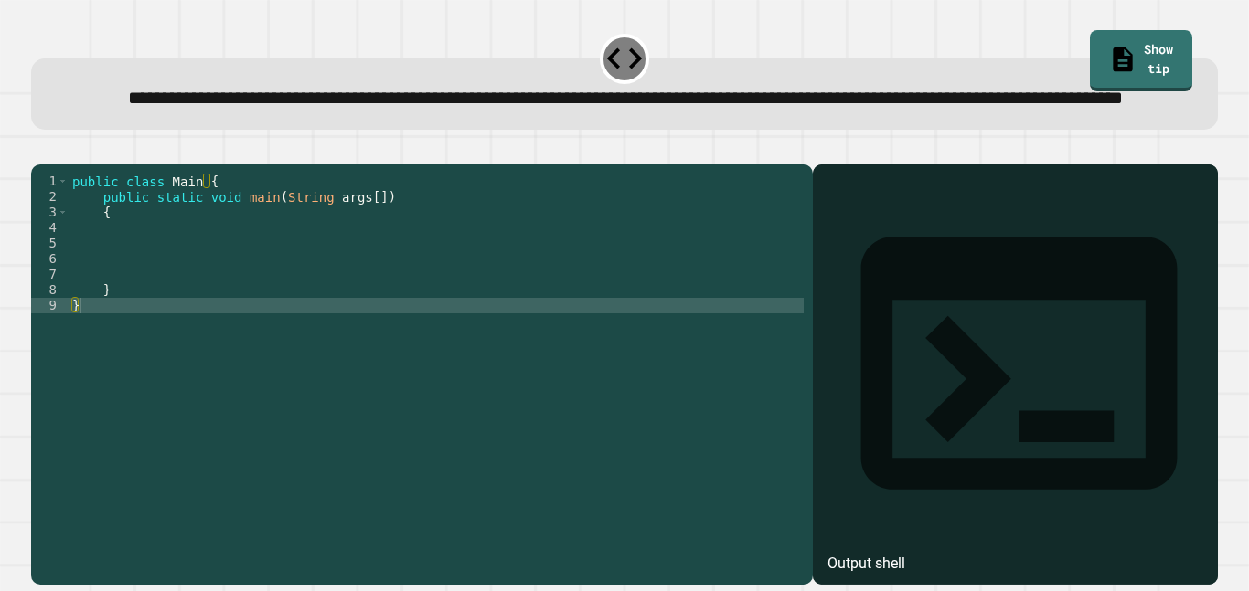
click at [333, 298] on div "public class Main { public static void main ( String args [ ]) { } }" at bounding box center [436, 352] width 735 height 357
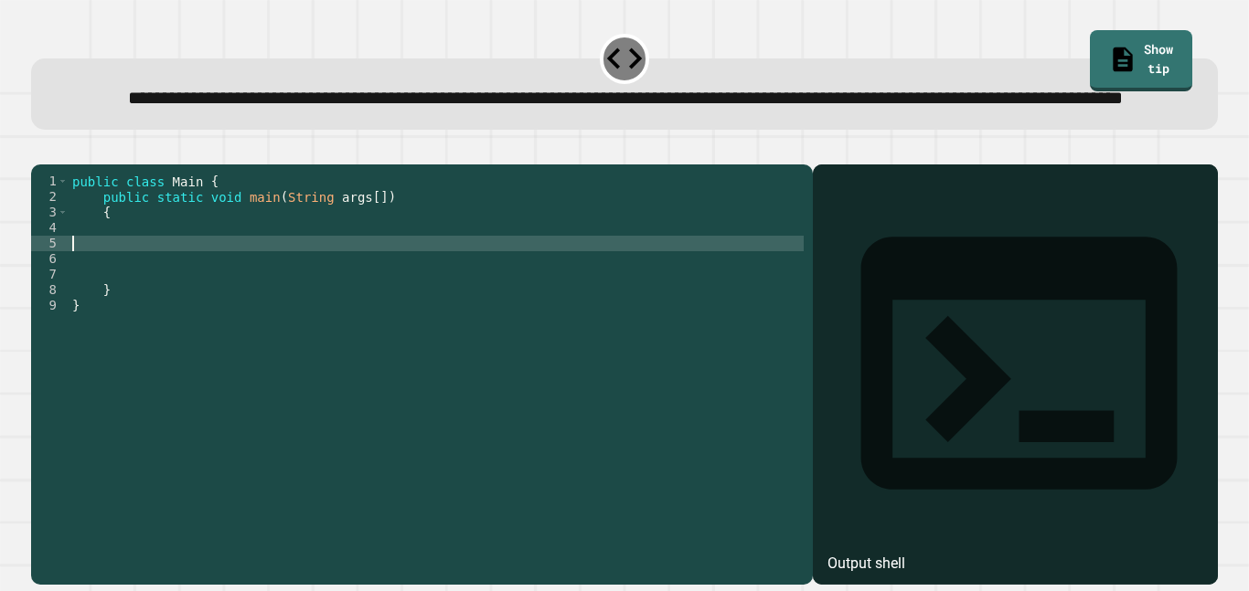
click at [293, 261] on div "public class Main { public static void main ( String args [ ]) { } }" at bounding box center [436, 352] width 735 height 357
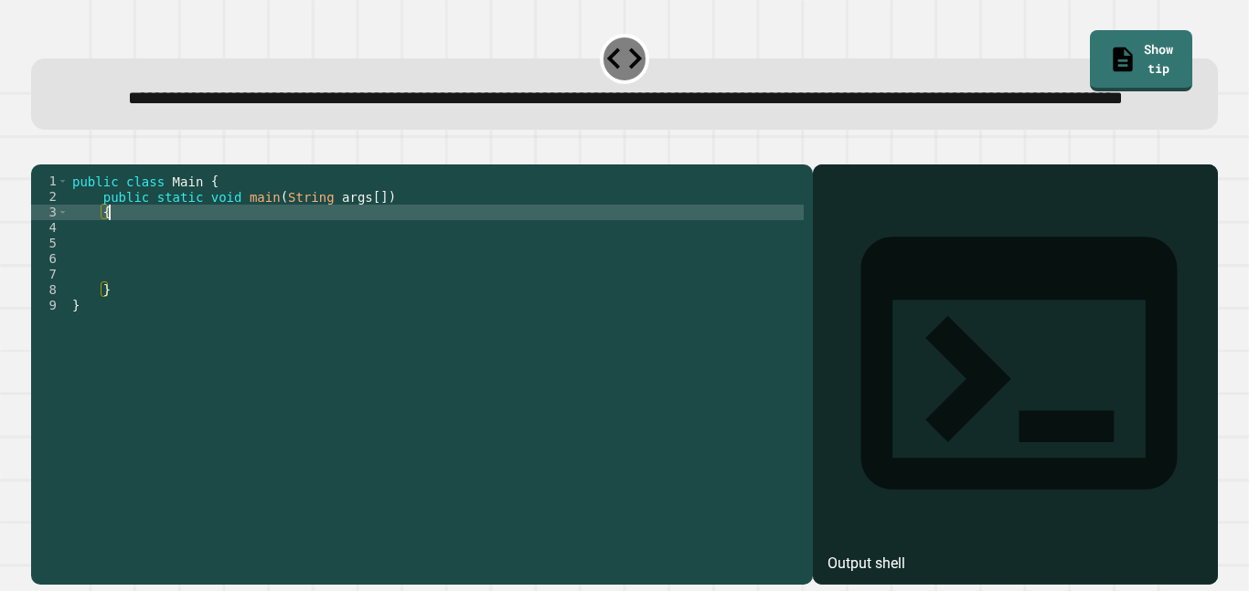
type textarea "*"
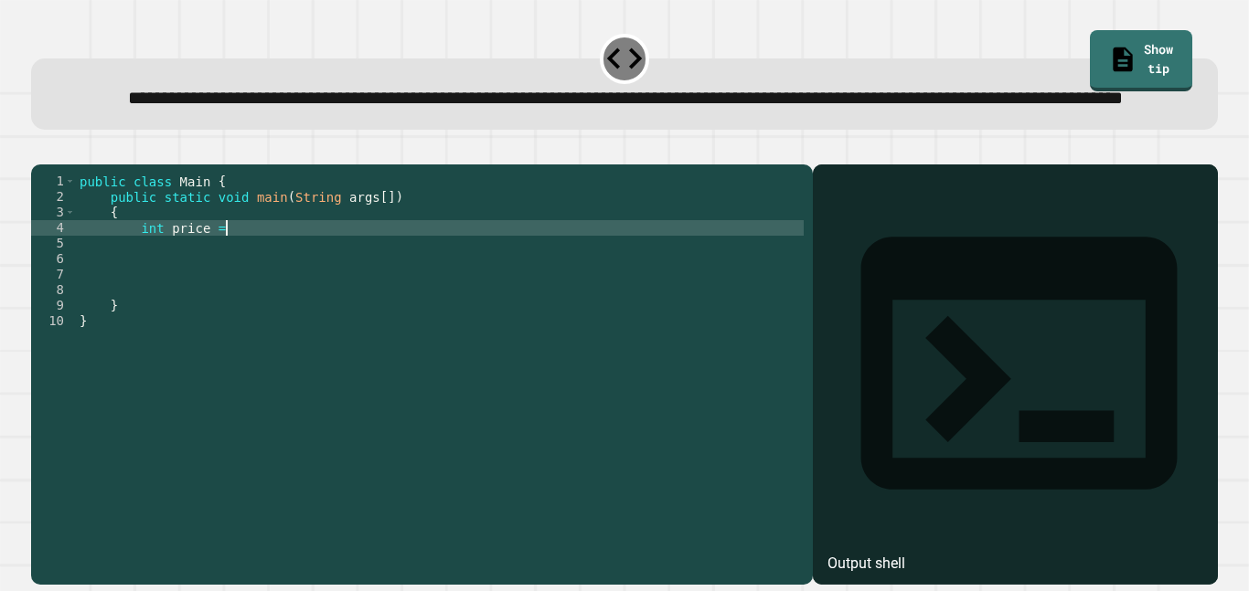
scroll to position [0, 17]
type textarea "**********"
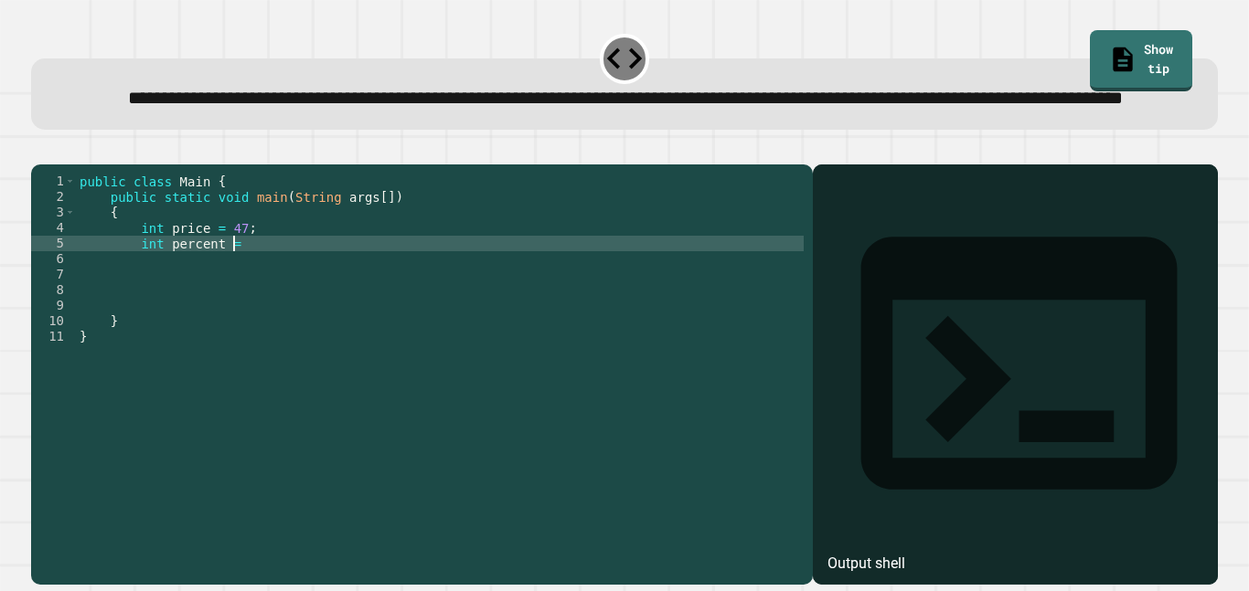
scroll to position [0, 19]
click at [163, 301] on div "public class Main { public static void main ( String args [ ]) { int price = 47…" at bounding box center [440, 352] width 728 height 357
click at [161, 282] on div "public class Main { public static void main ( String args [ ]) { int price = 47…" at bounding box center [440, 352] width 728 height 357
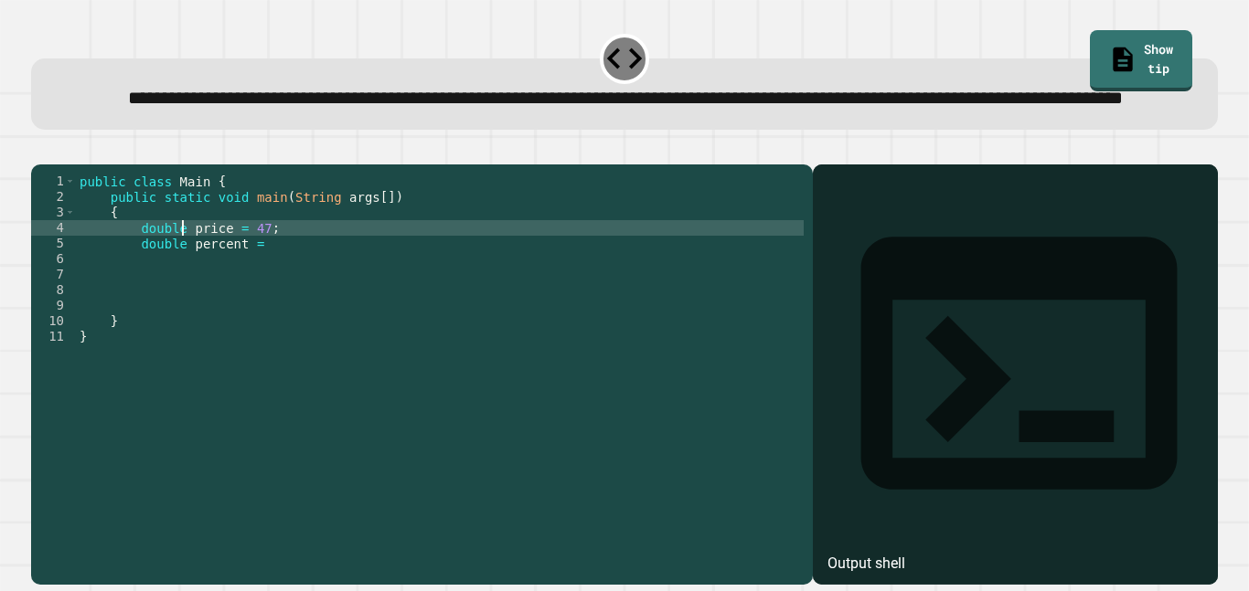
click at [265, 277] on div "public class Main { public static void main ( String args [ ]) { double price =…" at bounding box center [440, 352] width 728 height 357
click at [263, 302] on div "public class Main { public static void main ( String args [ ]) { double price =…" at bounding box center [440, 352] width 728 height 357
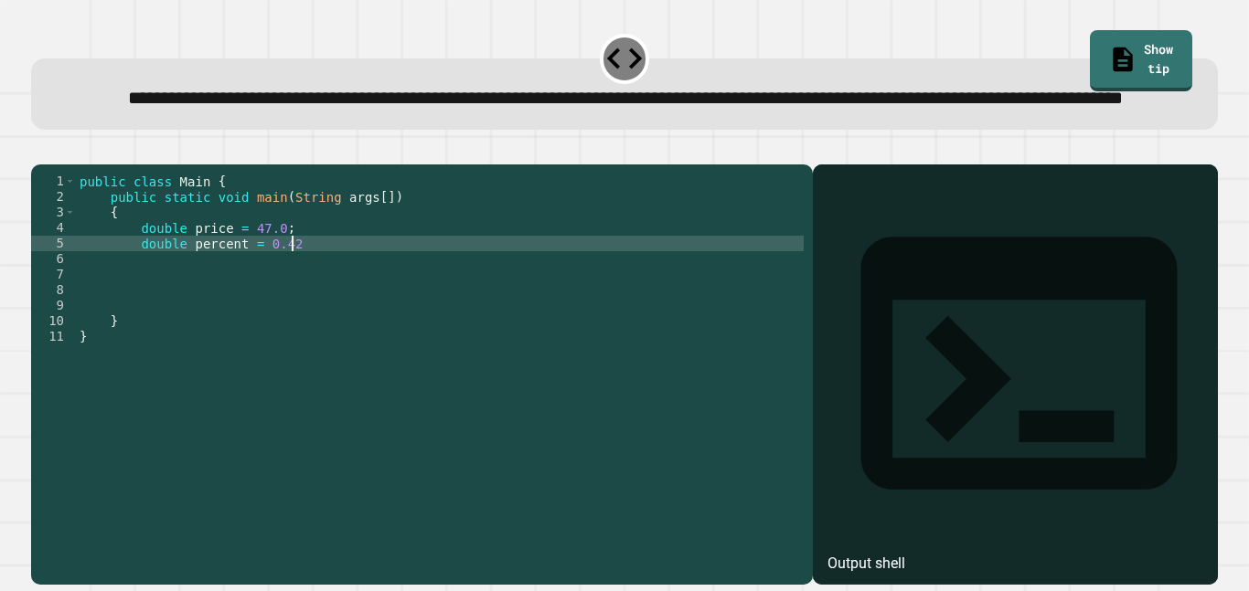
scroll to position [0, 26]
type textarea "**********"
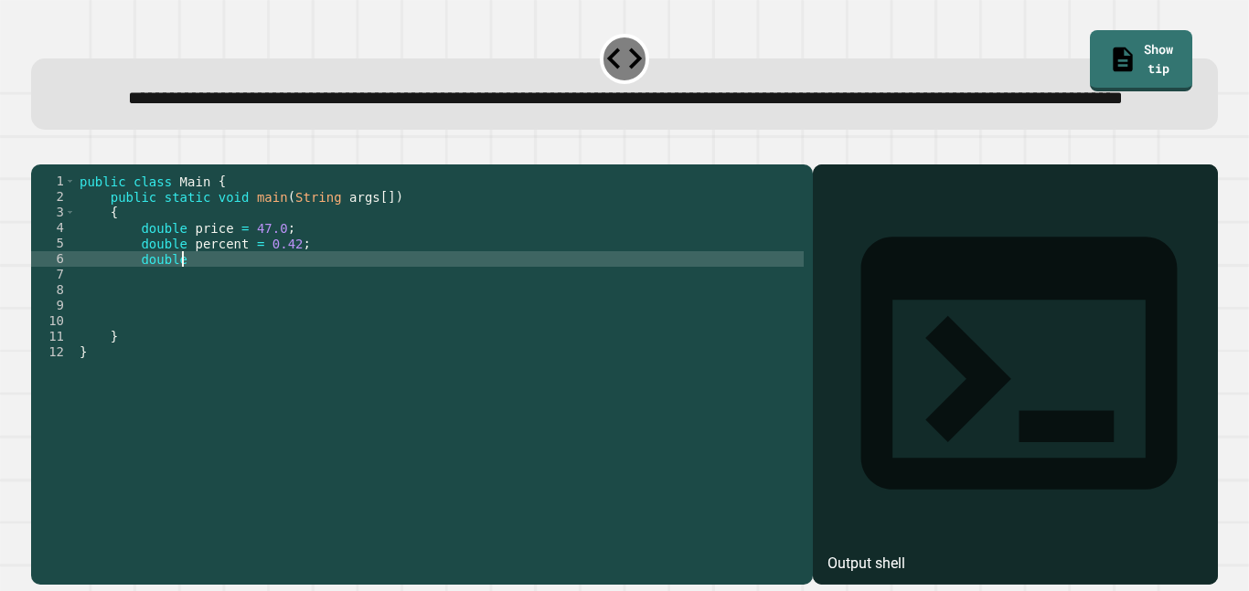
scroll to position [0, 13]
type textarea "*"
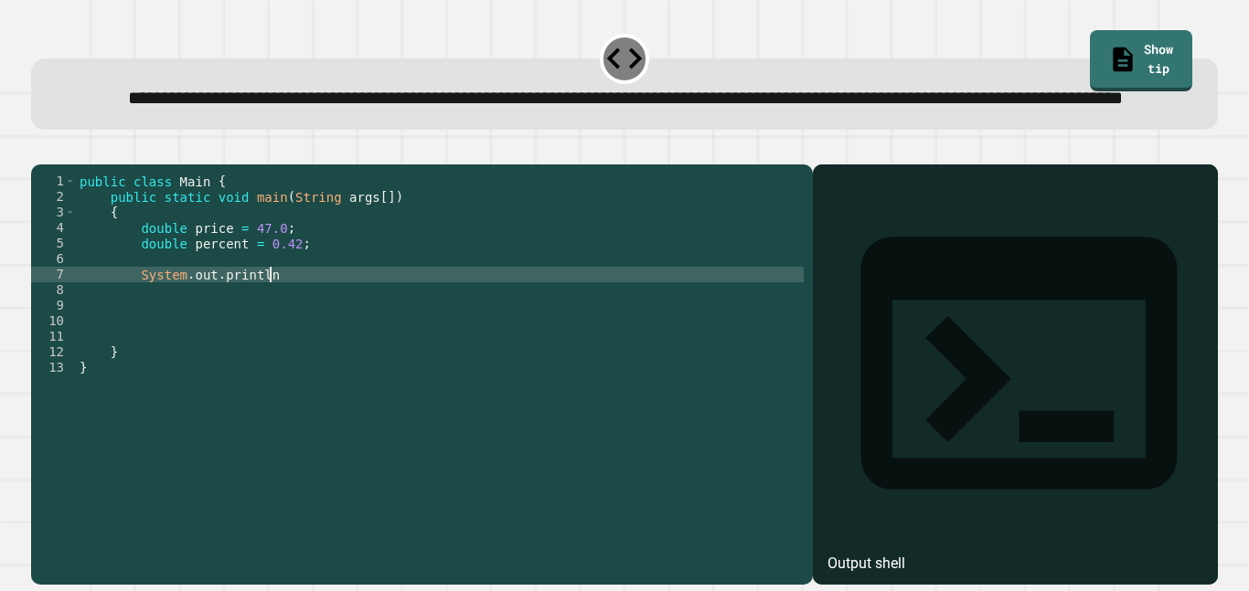
scroll to position [0, 24]
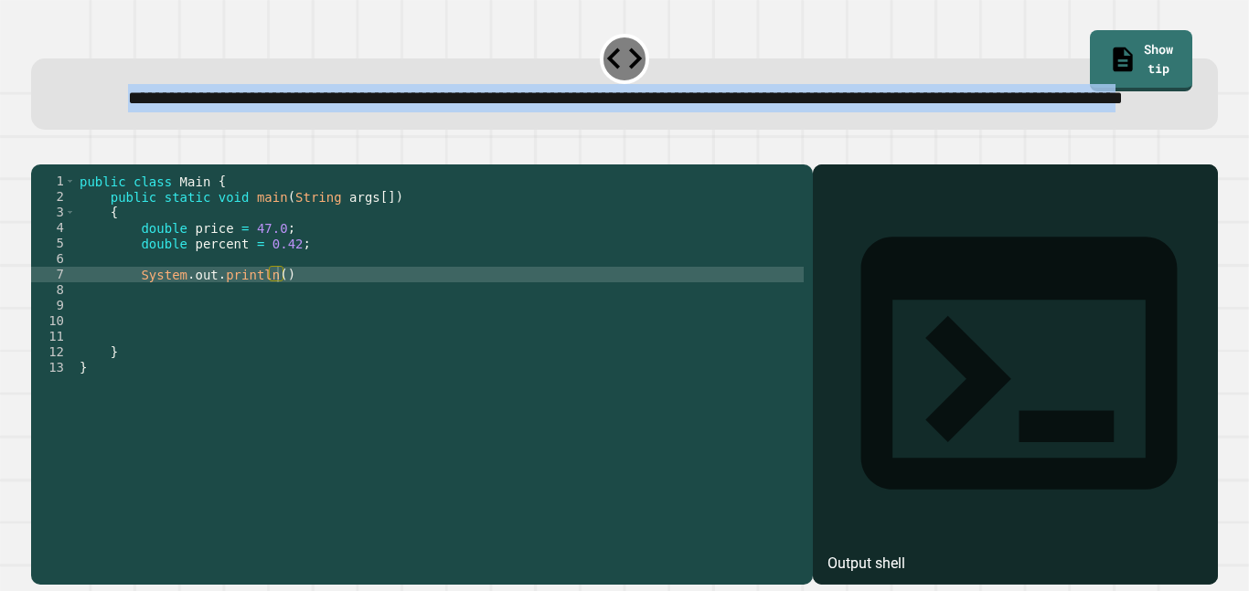
drag, startPoint x: 69, startPoint y: 93, endPoint x: 812, endPoint y: 126, distance: 743.8
click at [812, 107] on span "**********" at bounding box center [625, 98] width 994 height 18
copy span "**********"
click at [378, 303] on div "public class Main { public static void main ( String args [ ]) { double price =…" at bounding box center [440, 352] width 728 height 357
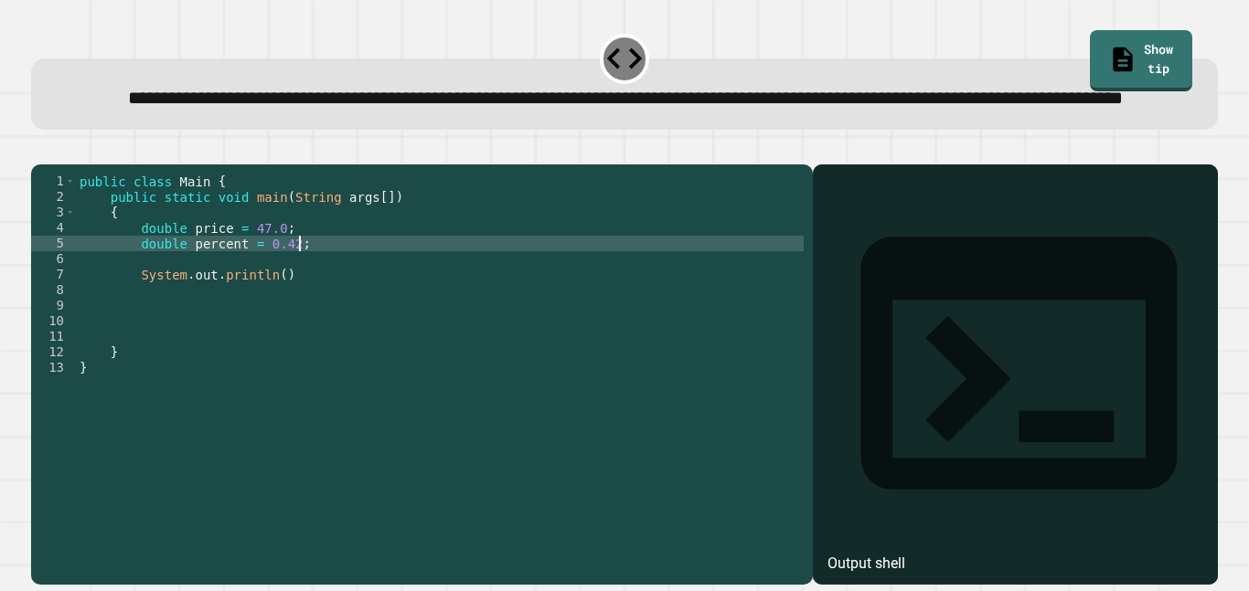
type textarea "**********"
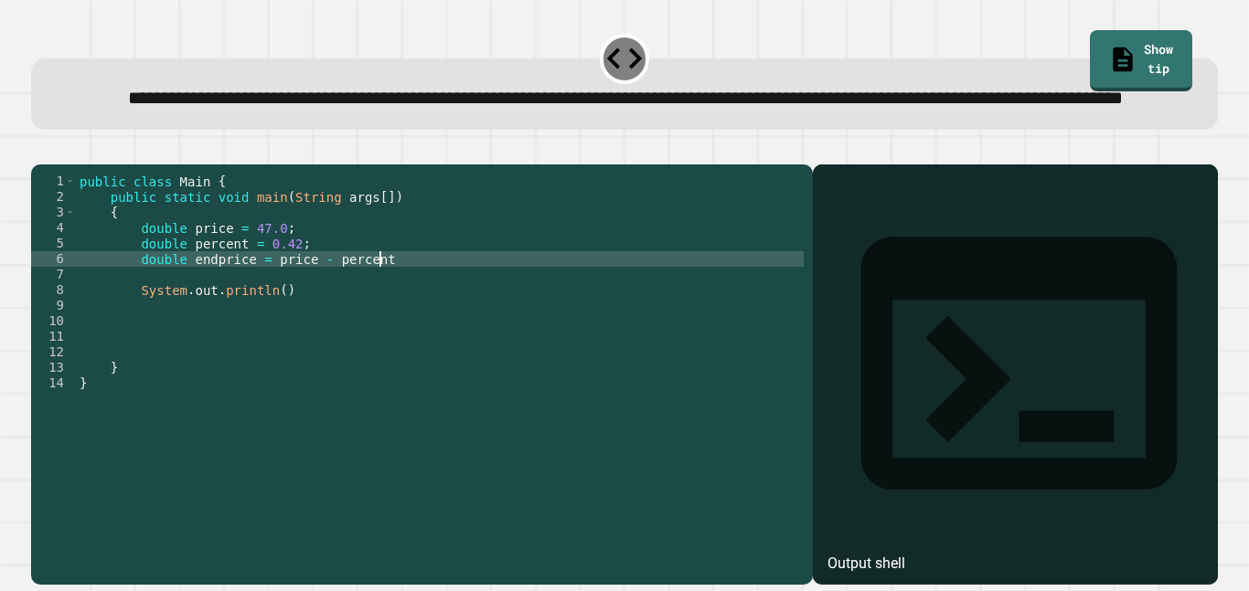
scroll to position [0, 37]
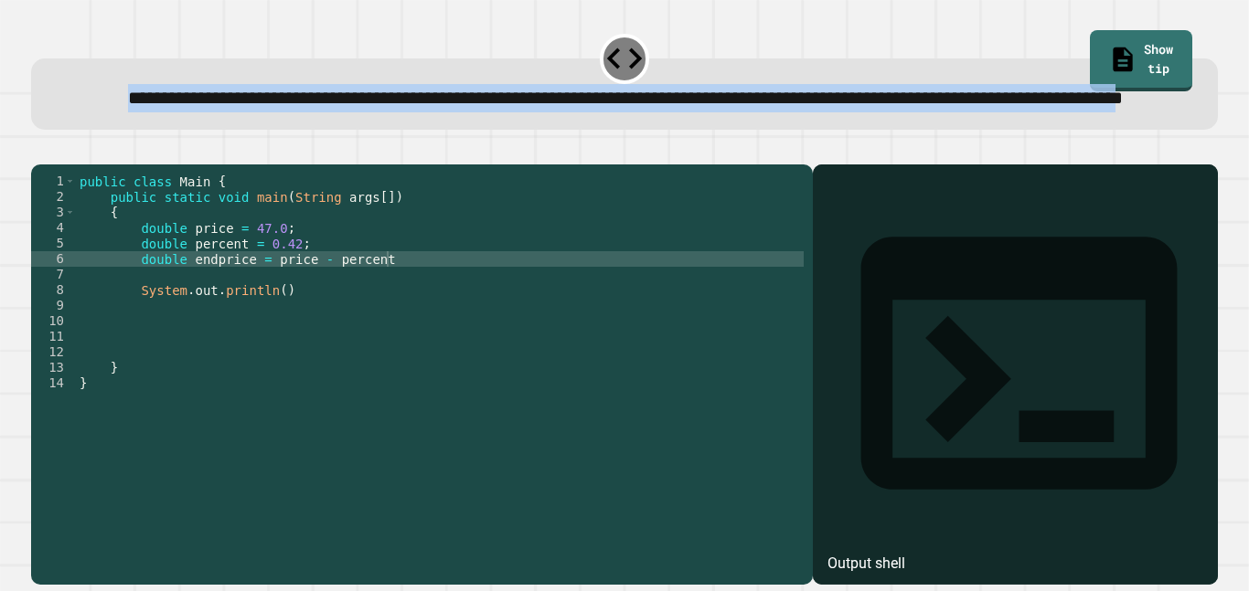
drag, startPoint x: 68, startPoint y: 88, endPoint x: 818, endPoint y: 129, distance: 751.5
click at [818, 107] on span "**********" at bounding box center [625, 98] width 994 height 18
copy span "**********"
click at [449, 311] on div "public class Main { public static void main ( String args [ ]) { double price =…" at bounding box center [440, 352] width 728 height 357
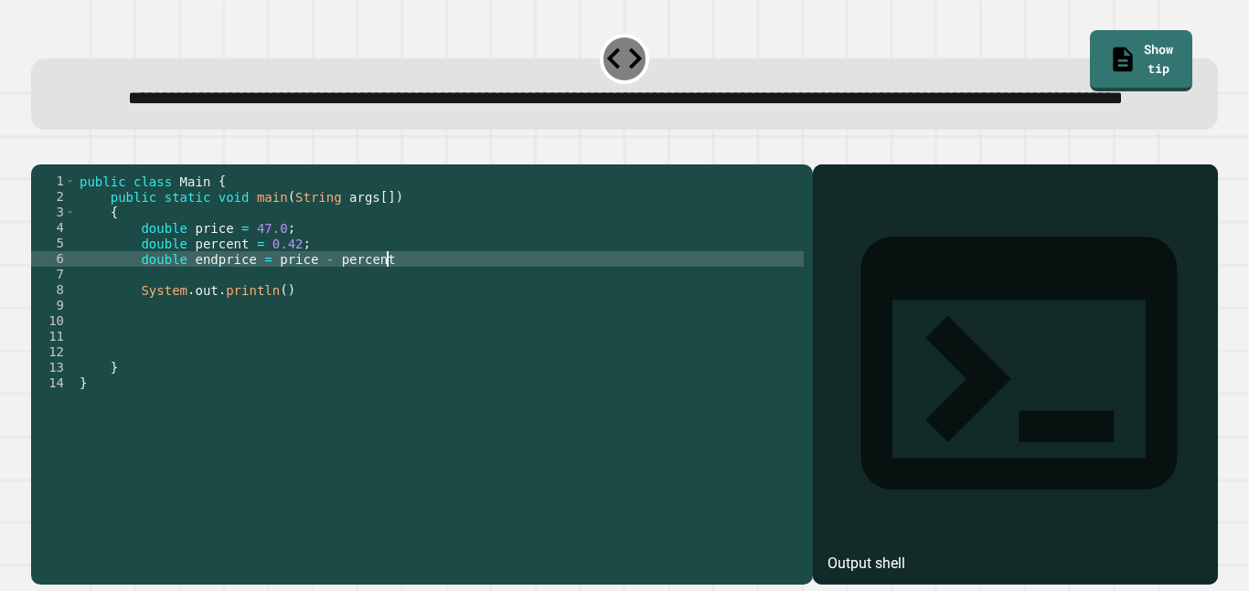
scroll to position [0, 38]
click at [248, 314] on div "public class Main { public static void main ( String args [ ]) { double price =…" at bounding box center [440, 352] width 728 height 357
click at [277, 345] on div "public class Main { public static void main ( String args [ ]) { double price =…" at bounding box center [440, 352] width 728 height 357
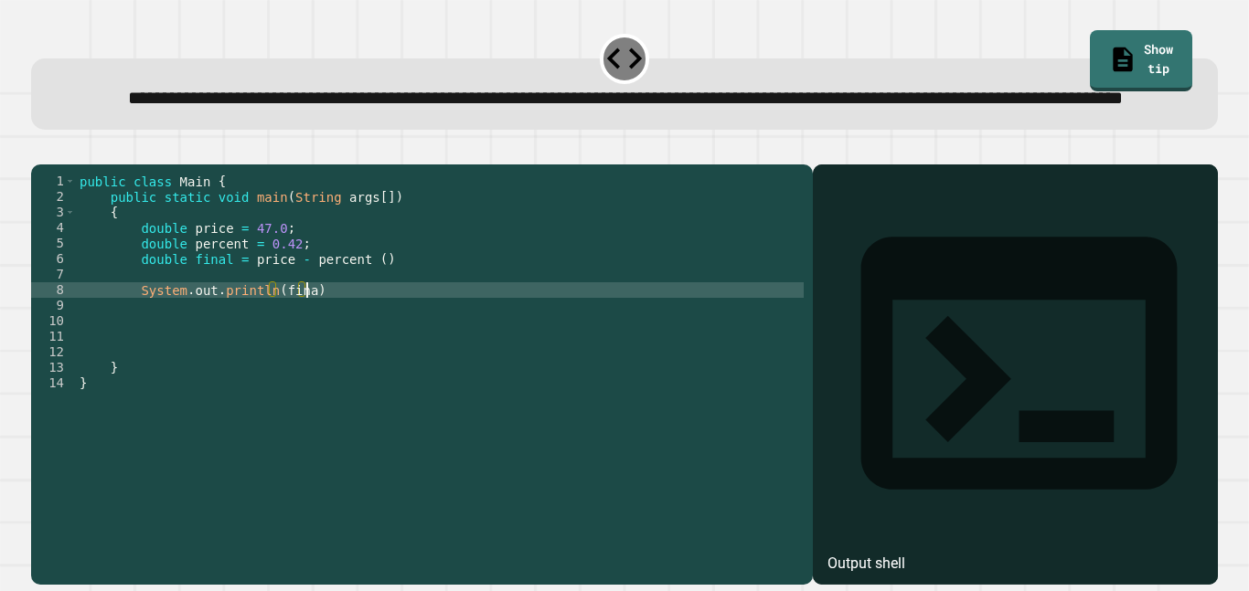
scroll to position [0, 29]
click at [374, 314] on div "public class Main { public static void main ( String args [ ]) { double price =…" at bounding box center [440, 352] width 728 height 357
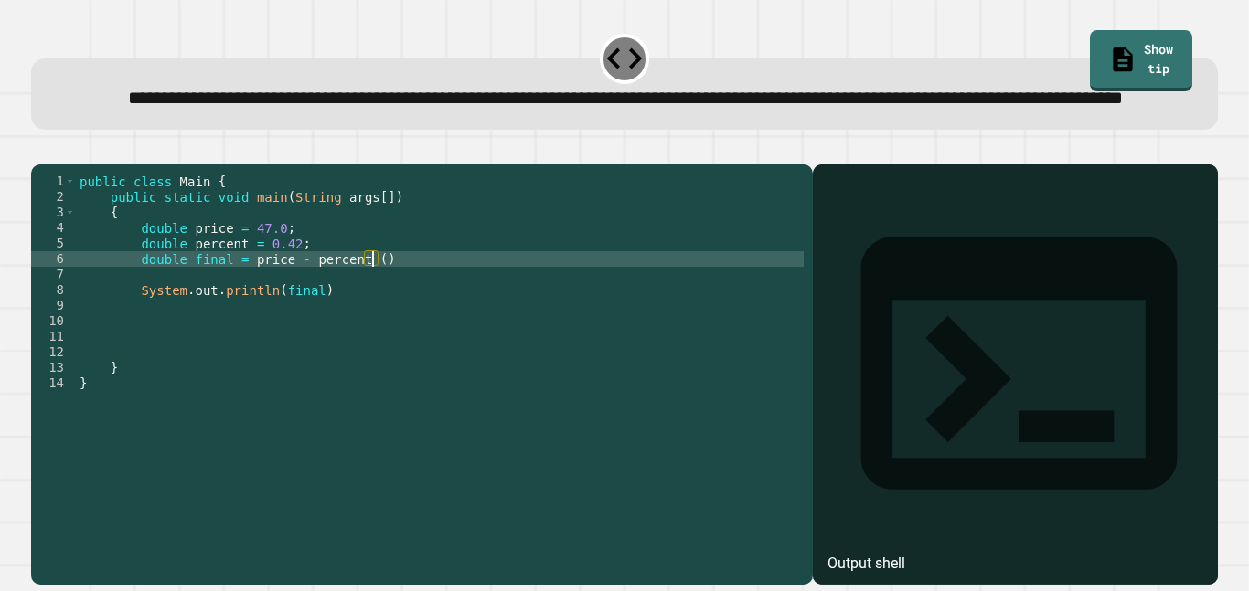
click at [227, 316] on div "public class Main { public static void main ( String args [ ]) { double price =…" at bounding box center [440, 352] width 728 height 357
click at [375, 311] on div "public class Main { public static void main ( String args [ ]) { double price =…" at bounding box center [440, 352] width 728 height 357
click at [379, 320] on div "public class Main { public static void main ( String args [ ]) { double price =…" at bounding box center [440, 352] width 728 height 357
click at [405, 318] on div "public class Main { public static void main ( String args [ ]) { double price =…" at bounding box center [440, 352] width 728 height 357
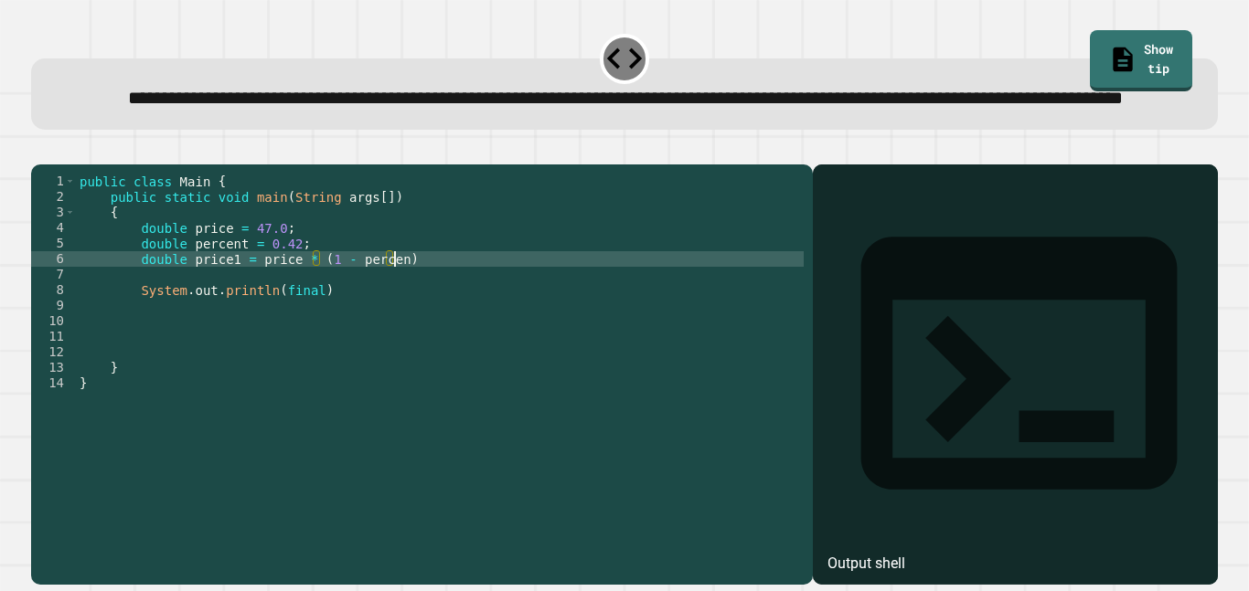
scroll to position [0, 39]
click at [313, 341] on div "public class Main { public static void main ( String args [ ]) { double price =…" at bounding box center [440, 352] width 728 height 357
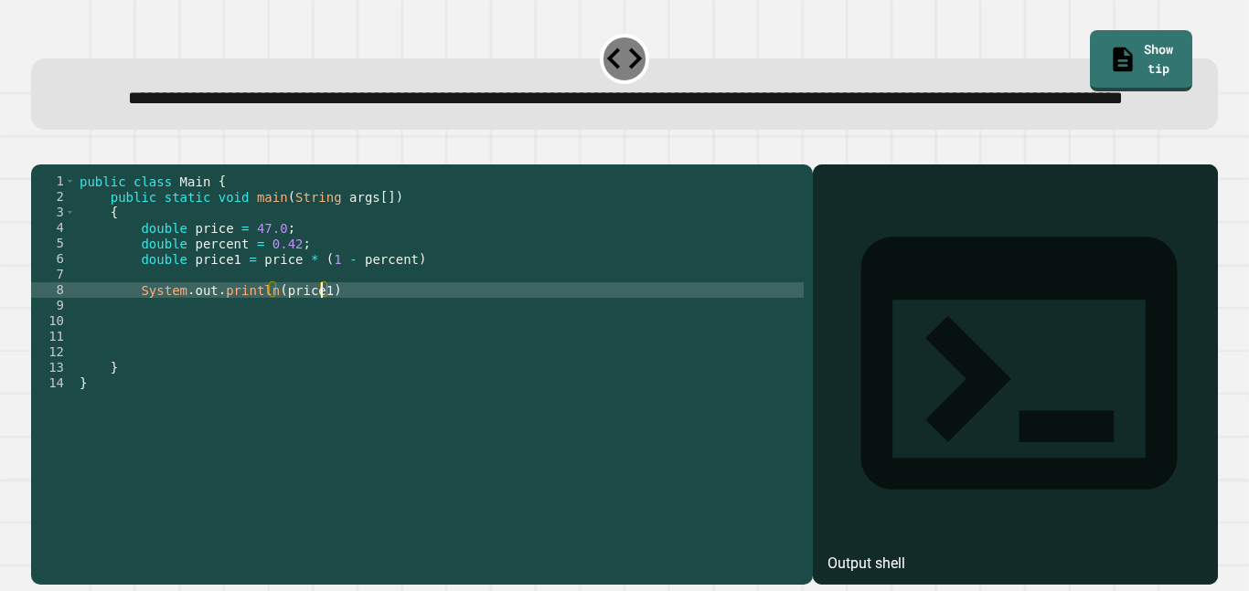
type textarea "**********"
click at [350, 354] on div "public class Main { public static void main ( String args [ ]) { double price =…" at bounding box center [440, 352] width 728 height 357
type textarea "*"
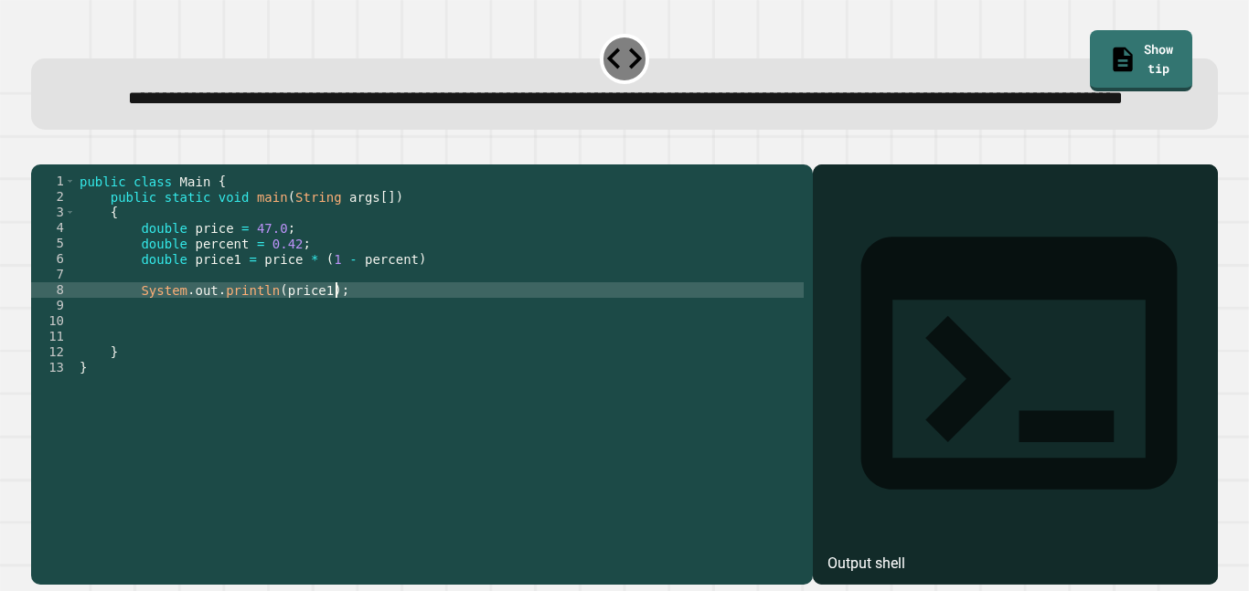
click at [469, 310] on div "public class Main { public static void main ( String args [ ]) { double price =…" at bounding box center [440, 352] width 728 height 357
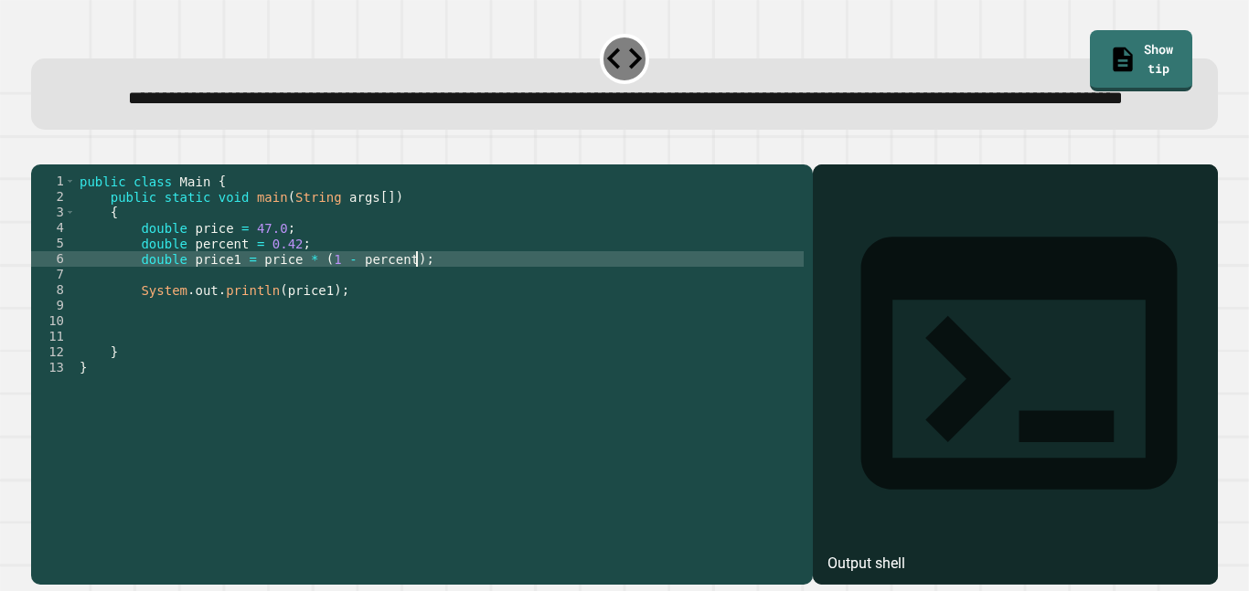
scroll to position [0, 41]
click at [40, 150] on icon "button" at bounding box center [40, 150] width 0 height 0
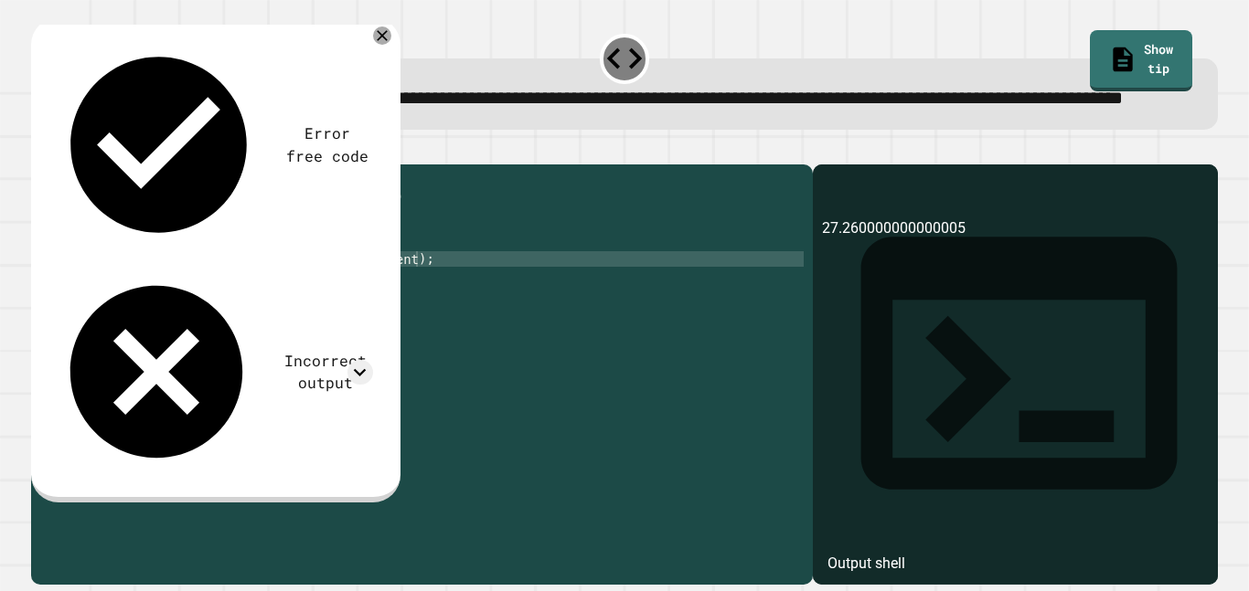
click at [314, 316] on div "public class Main { public static void main ( String args [ ]) { double price =…" at bounding box center [440, 352] width 728 height 357
click at [40, 150] on icon "button" at bounding box center [40, 150] width 0 height 0
click at [376, 47] on icon at bounding box center [382, 36] width 22 height 22
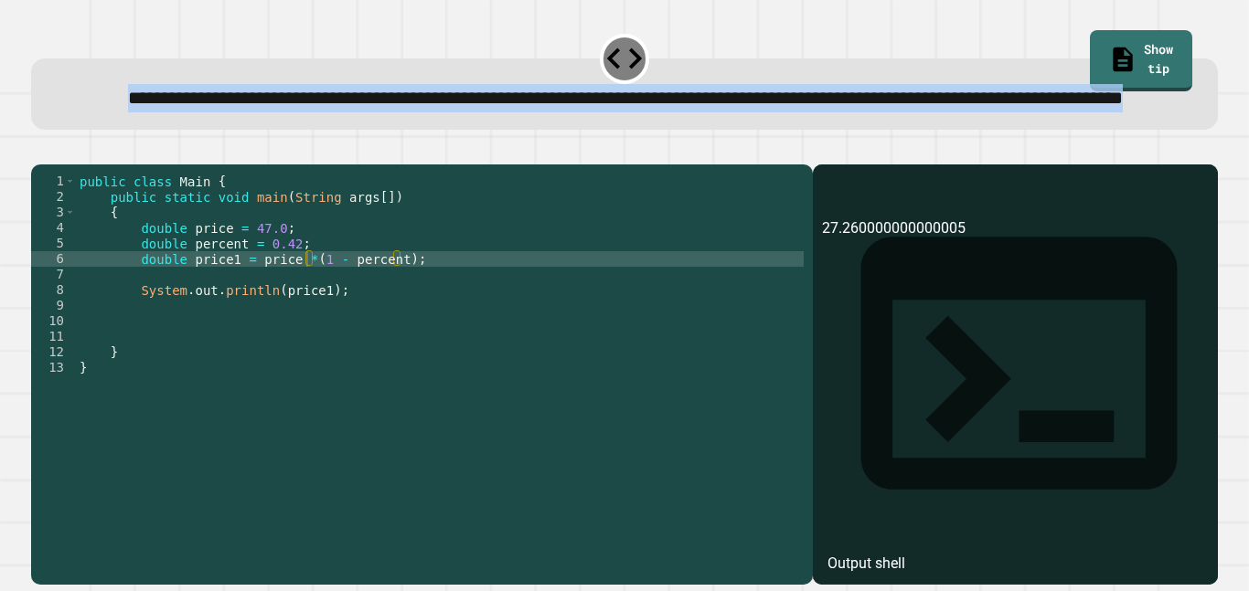
drag, startPoint x: 68, startPoint y: 94, endPoint x: 840, endPoint y: 159, distance: 775.1
click at [840, 130] on div "**********" at bounding box center [624, 93] width 1186 height 71
copy span "**********"
click at [728, 246] on div "public class Main { public static void main ( String args [ ]) { double price =…" at bounding box center [440, 352] width 728 height 357
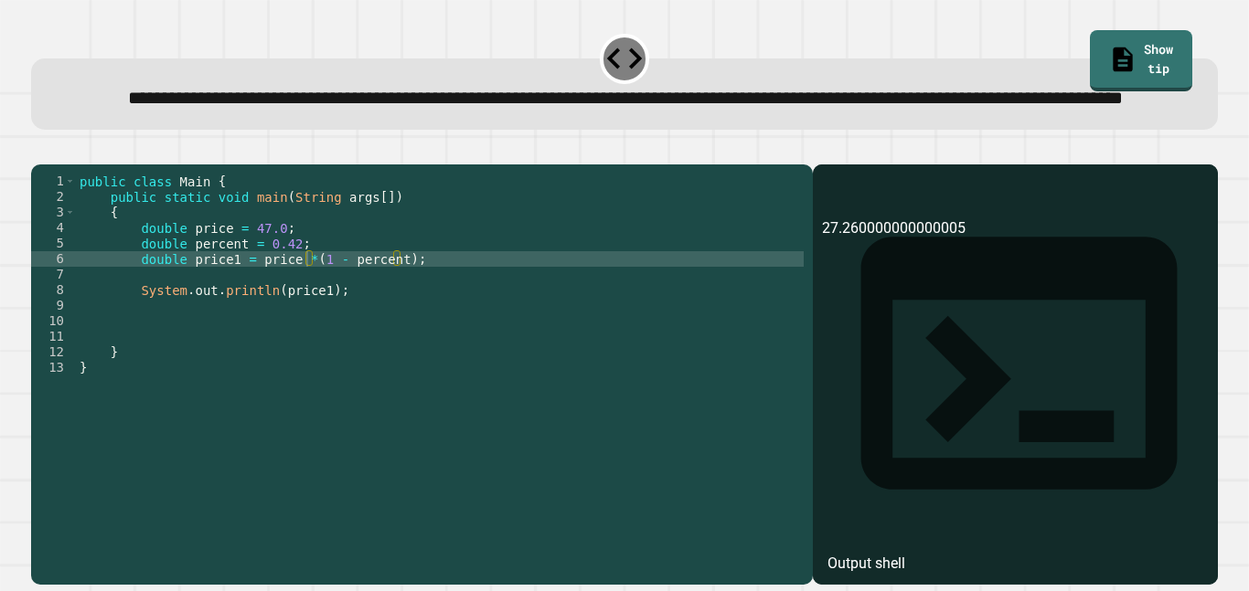
scroll to position [0, 38]
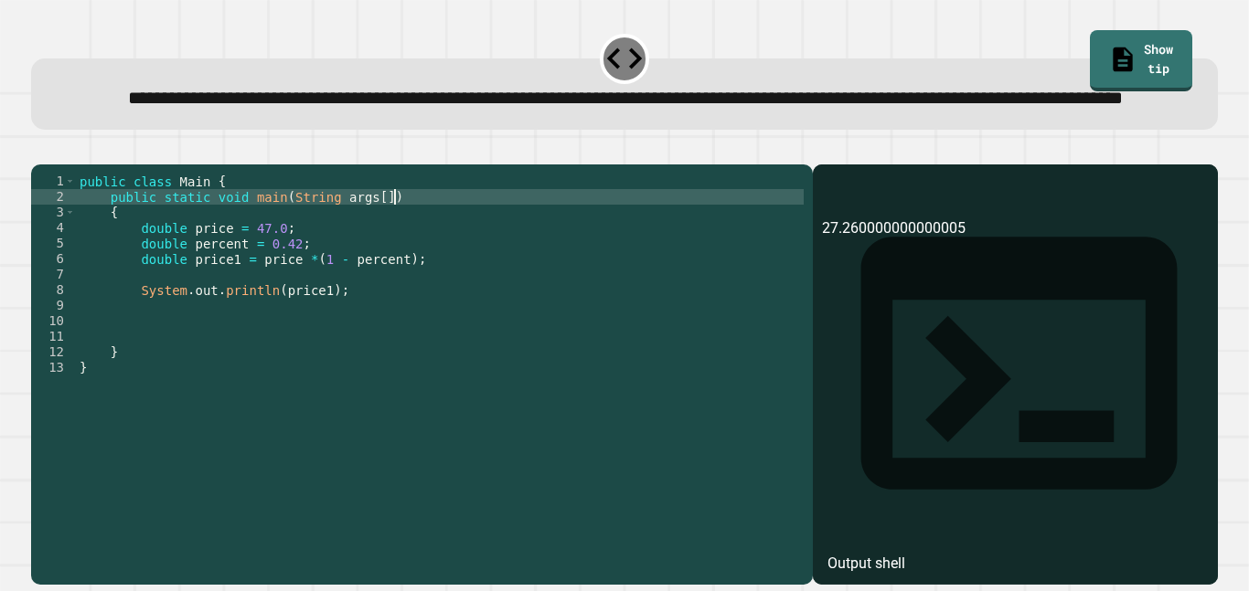
click at [477, 314] on div "public class Main { public static void main ( String args [ ]) { double price =…" at bounding box center [440, 352] width 728 height 357
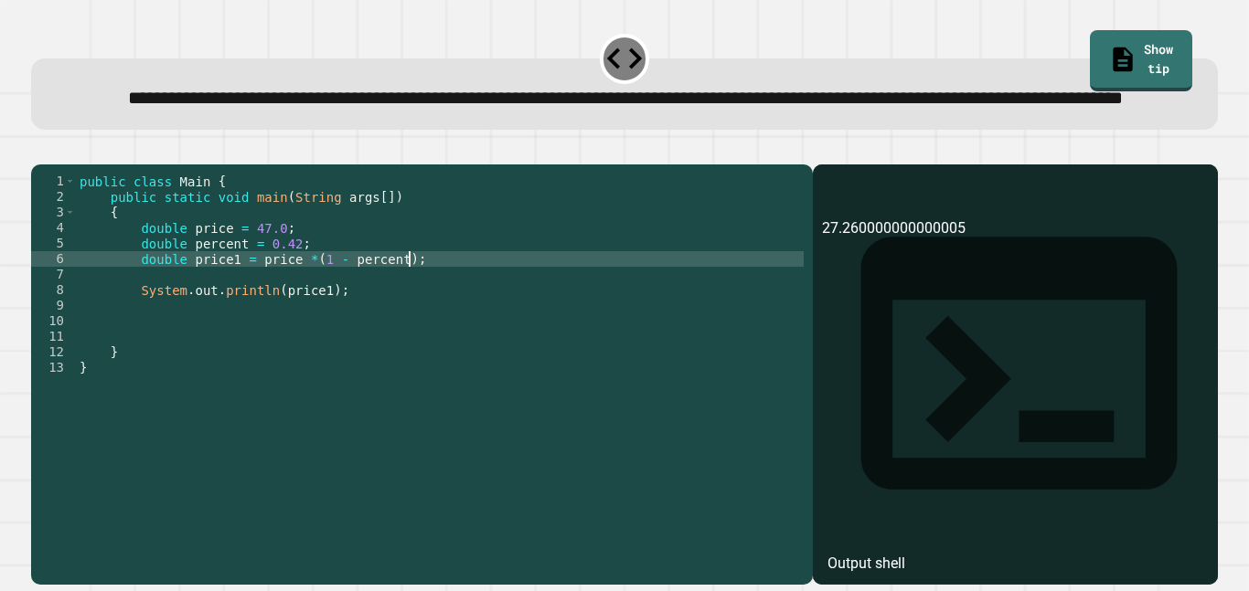
click at [307, 313] on div "public class Main { public static void main ( String args [ ]) { double price =…" at bounding box center [440, 352] width 728 height 357
click at [40, 150] on button "button" at bounding box center [40, 150] width 0 height 0
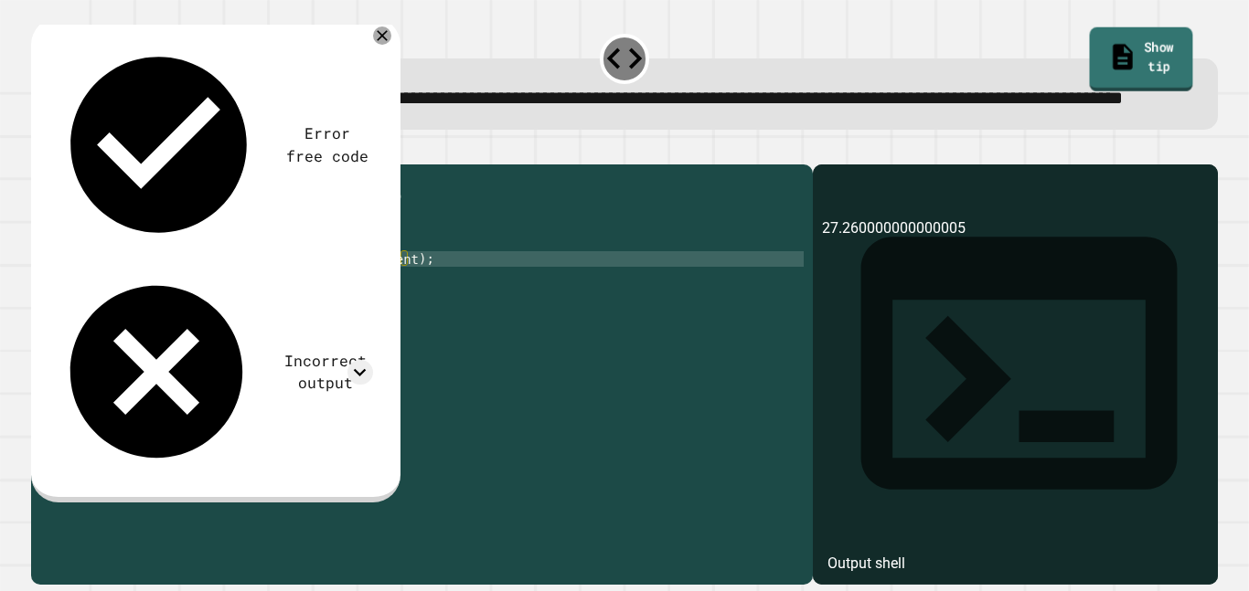
click at [1120, 69] on link "Show tip" at bounding box center [1140, 59] width 103 height 64
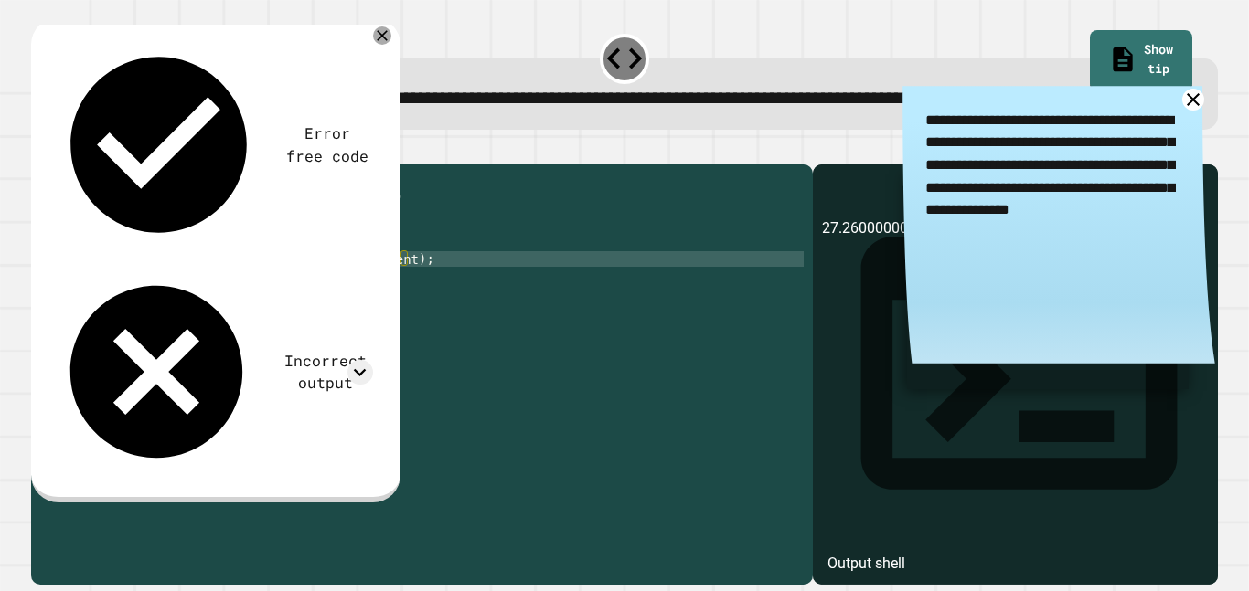
click at [1190, 112] on icon at bounding box center [1192, 100] width 23 height 23
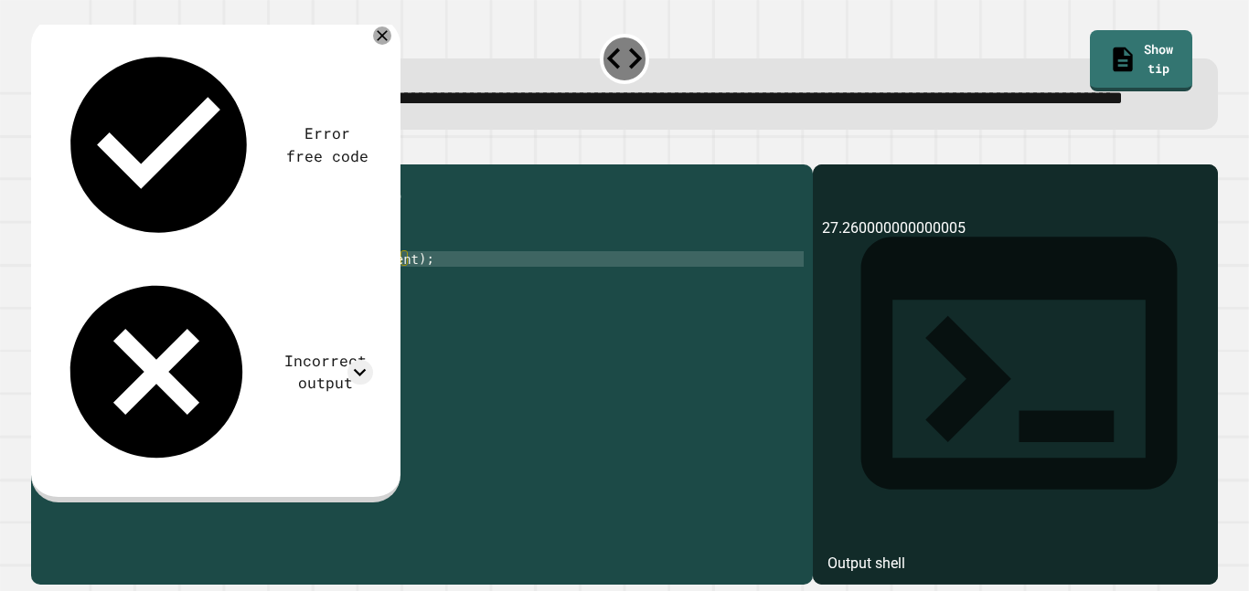
click at [331, 314] on div "public class Main { public static void main ( String args [ ]) { double price =…" at bounding box center [440, 352] width 728 height 357
click at [345, 314] on div "public class Main { public static void main ( String args [ ]) { double price =…" at bounding box center [440, 352] width 728 height 357
click at [371, 308] on div "public class Main { public static void main ( String args [ ]) { double price =…" at bounding box center [440, 352] width 728 height 357
type textarea "**********"
click at [405, 311] on div "public class Main { public static void main ( String args [ ]) { double price =…" at bounding box center [440, 352] width 728 height 357
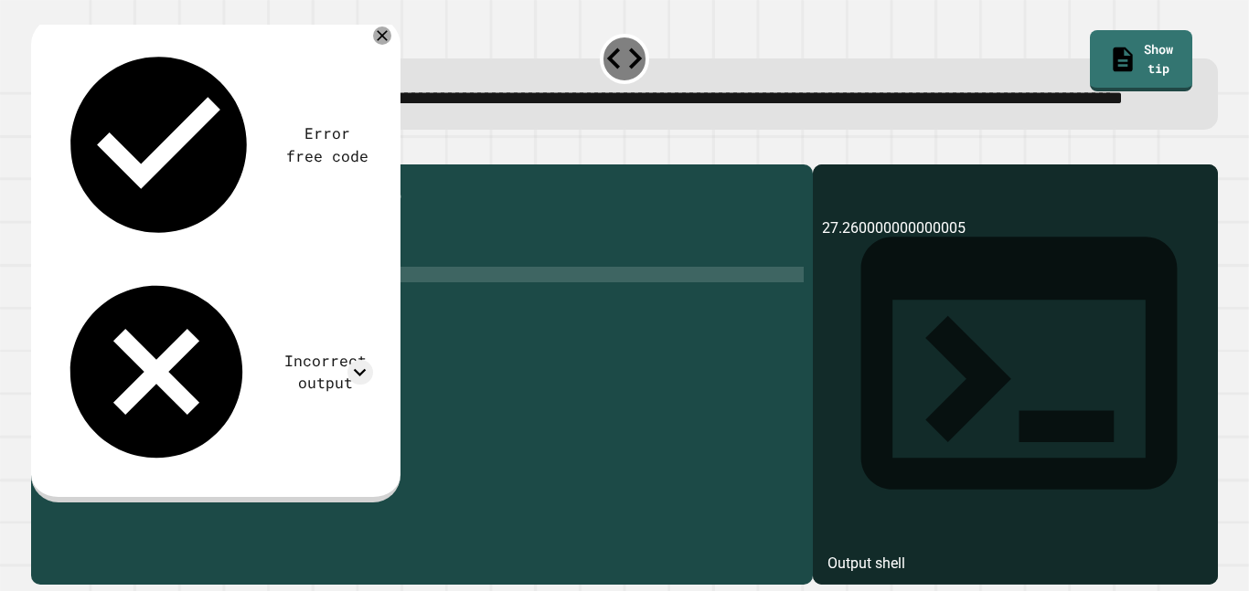
scroll to position [0, 24]
click at [40, 150] on button "button" at bounding box center [40, 150] width 0 height 0
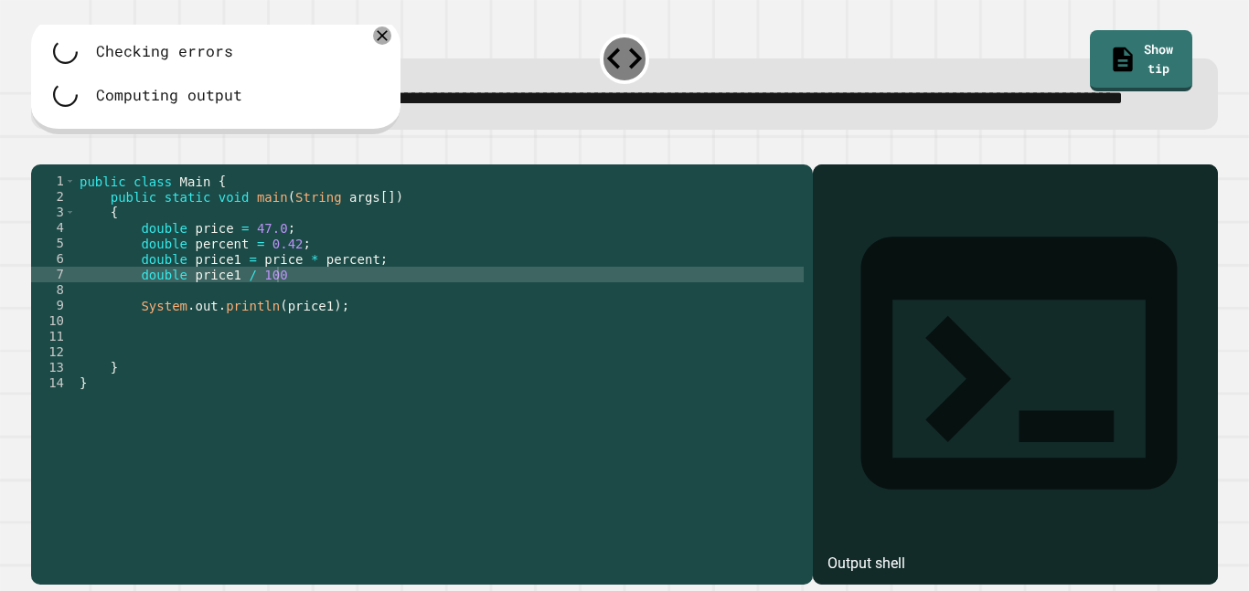
click at [296, 329] on div "public class Main { public static void main ( String args [ ]) { double price =…" at bounding box center [440, 352] width 728 height 357
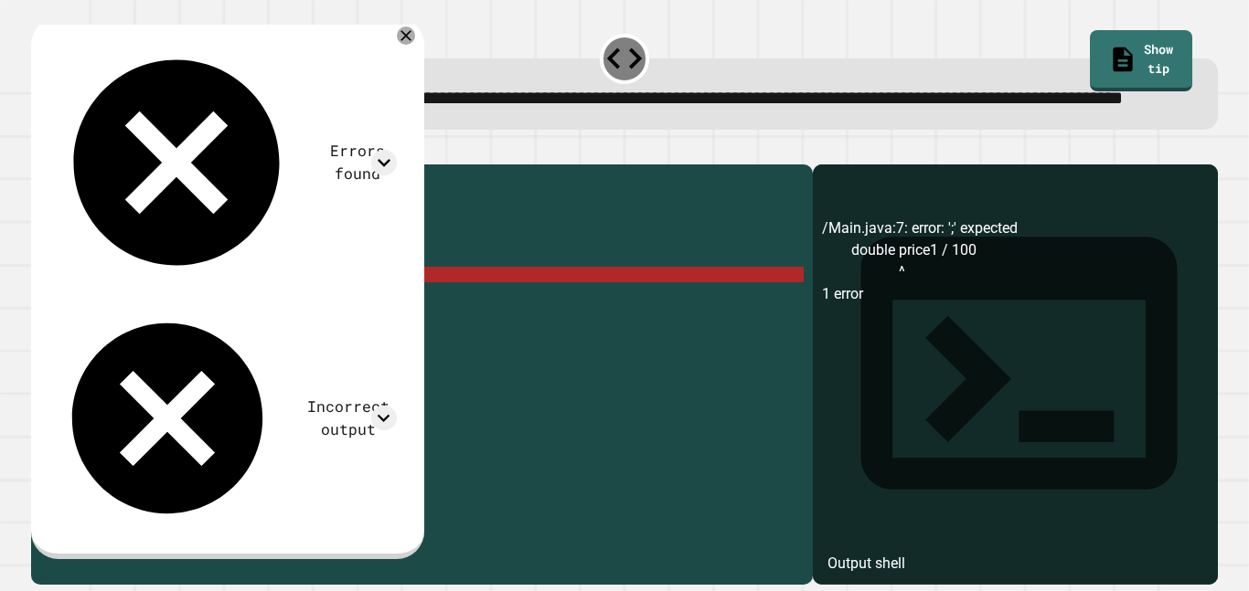
scroll to position [0, 25]
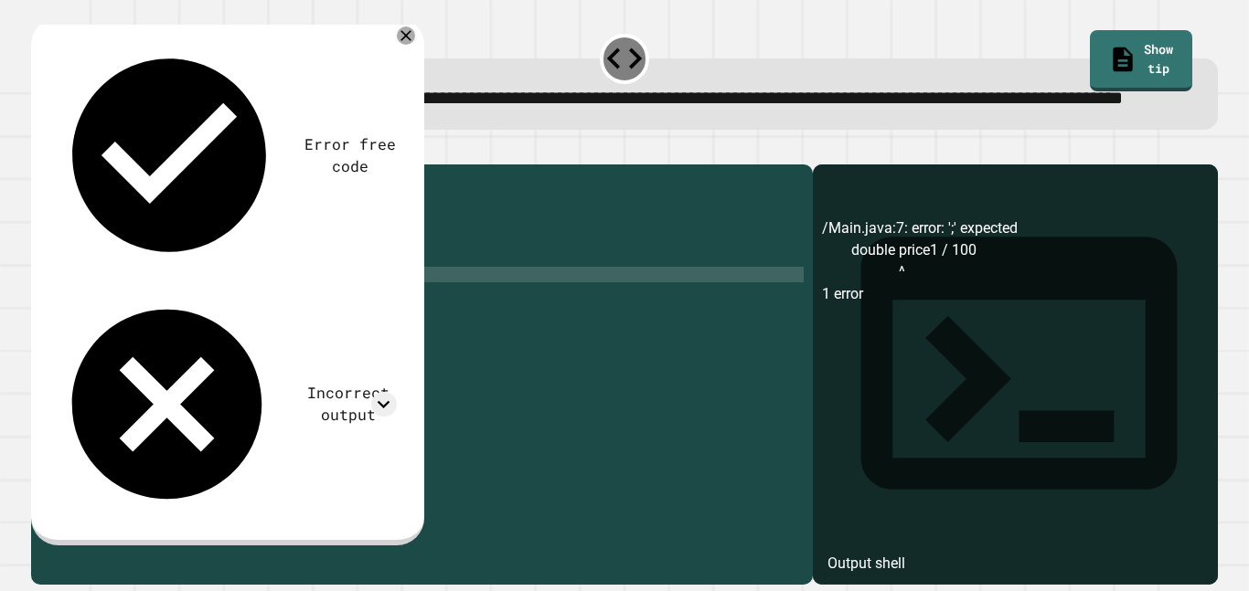
click at [40, 150] on icon "button" at bounding box center [40, 150] width 0 height 0
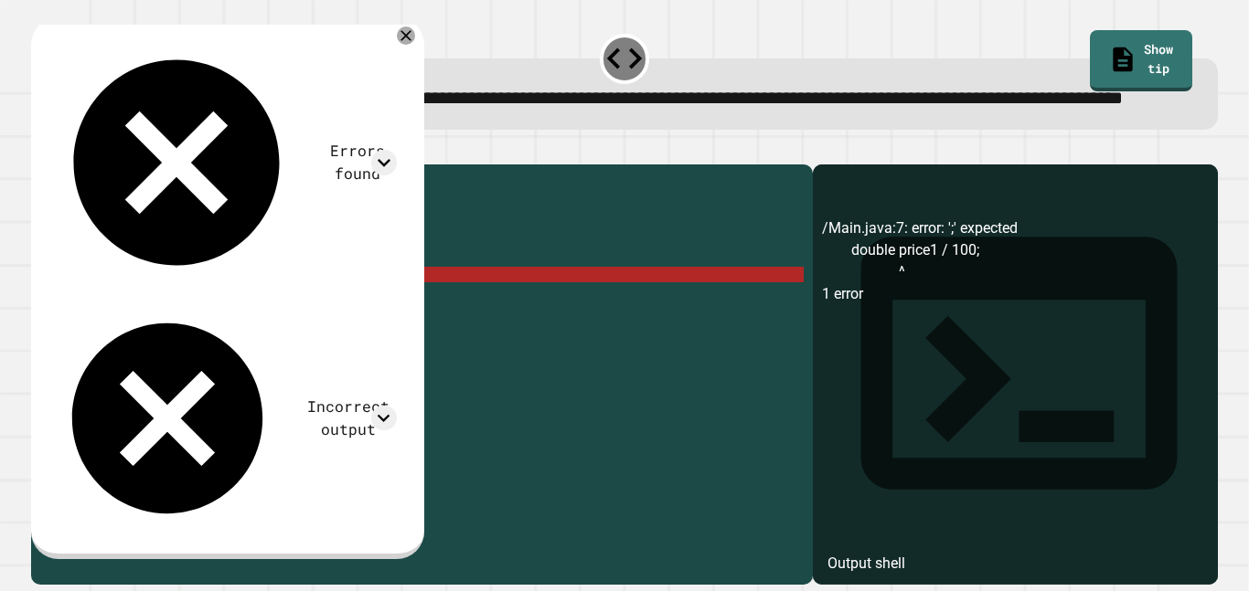
click at [233, 333] on div "public class Main { public static void main ( String args [ ]) { double price =…" at bounding box center [440, 352] width 728 height 357
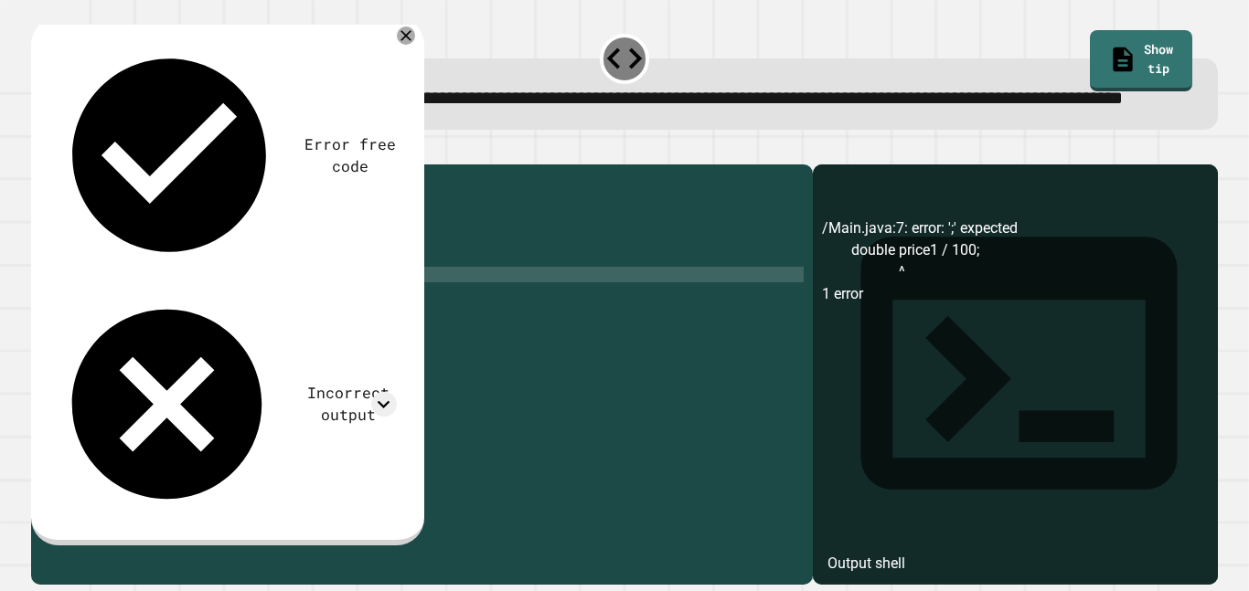
scroll to position [0, 20]
click at [319, 360] on div "public class Main { public static void main ( String args [ ]) { double price =…" at bounding box center [440, 352] width 728 height 357
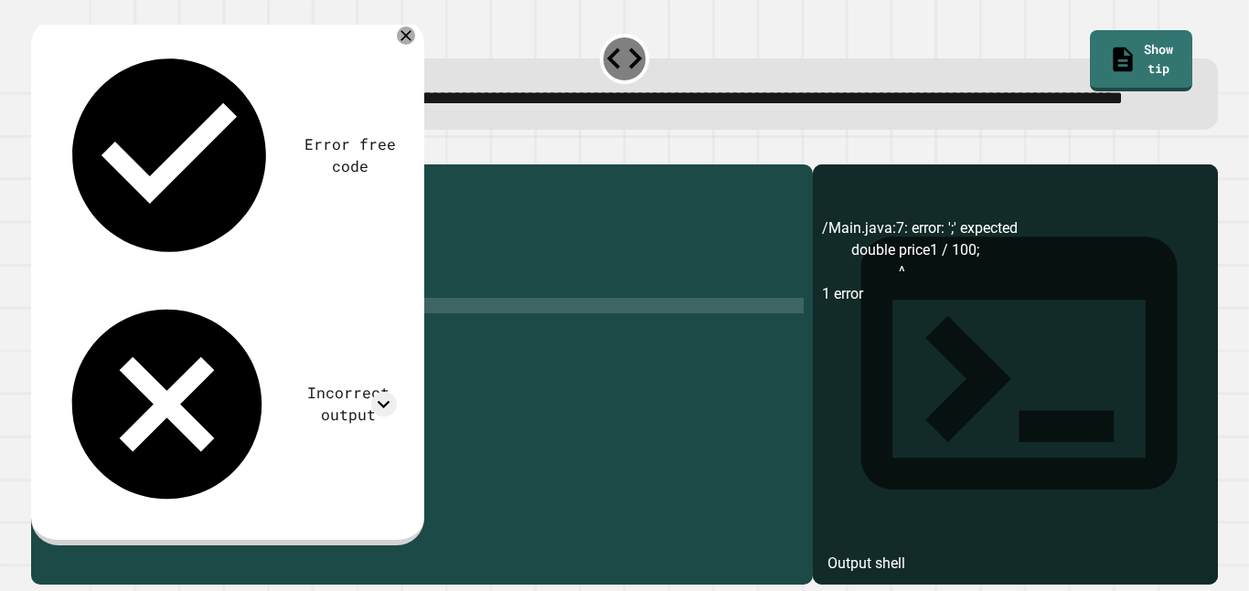
scroll to position [0, 31]
click at [40, 150] on icon "button" at bounding box center [40, 150] width 0 height 0
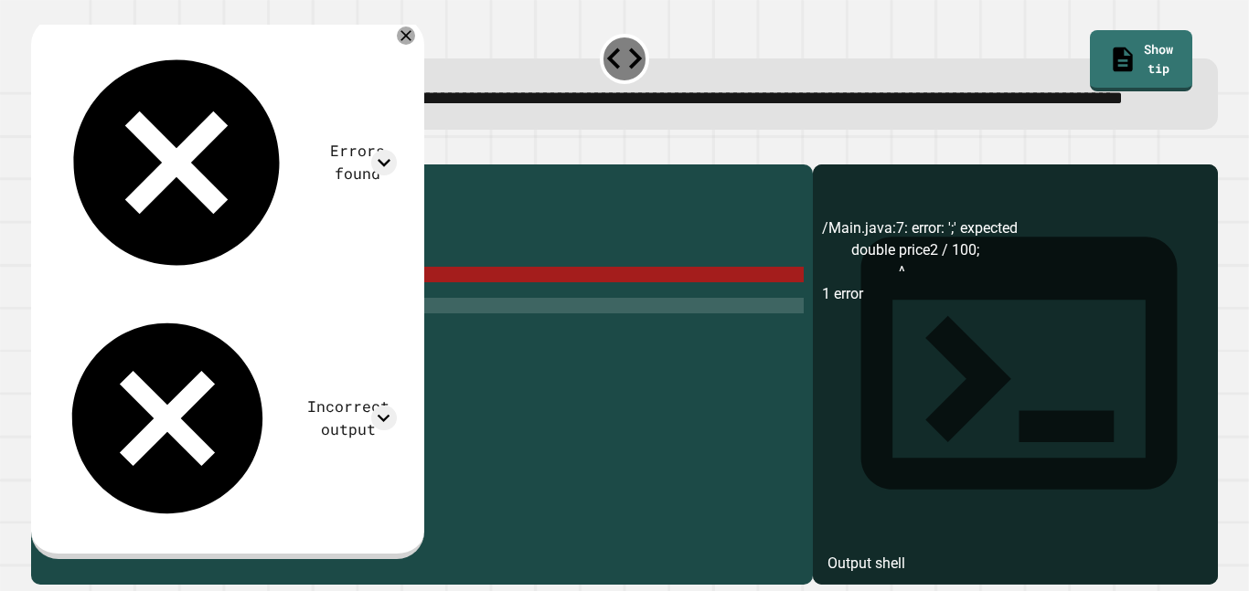
click at [248, 329] on div "public class Main { public static void main ( String args [ ]) { double price =…" at bounding box center [440, 352] width 728 height 357
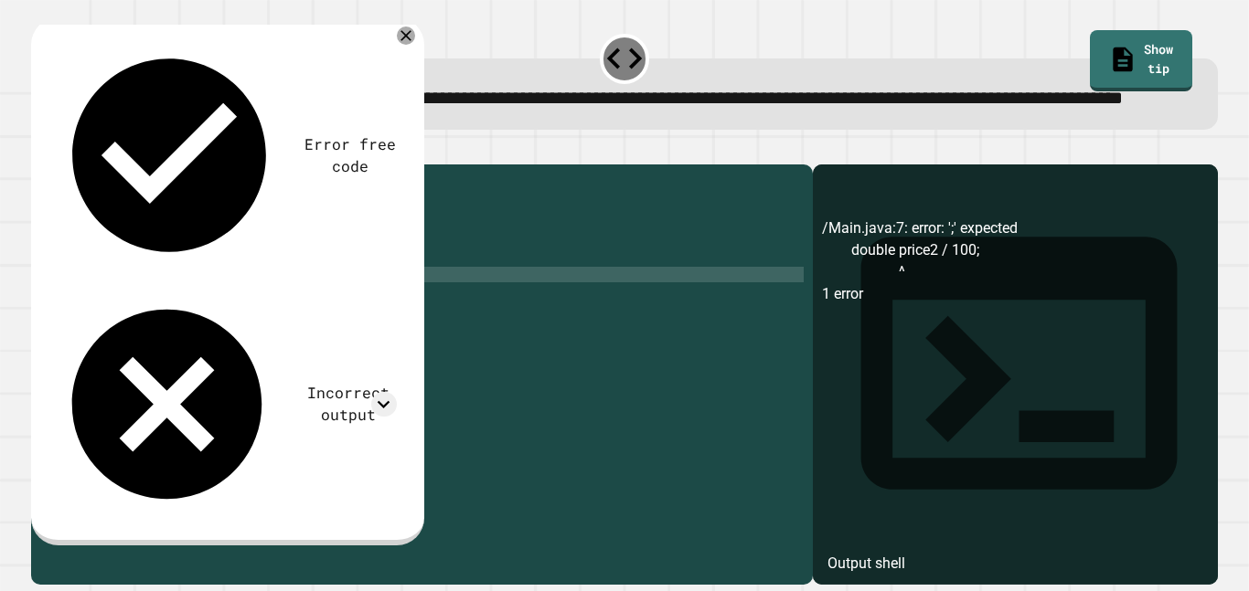
scroll to position [0, 30]
type textarea "**********"
click at [40, 150] on button "button" at bounding box center [40, 150] width 0 height 0
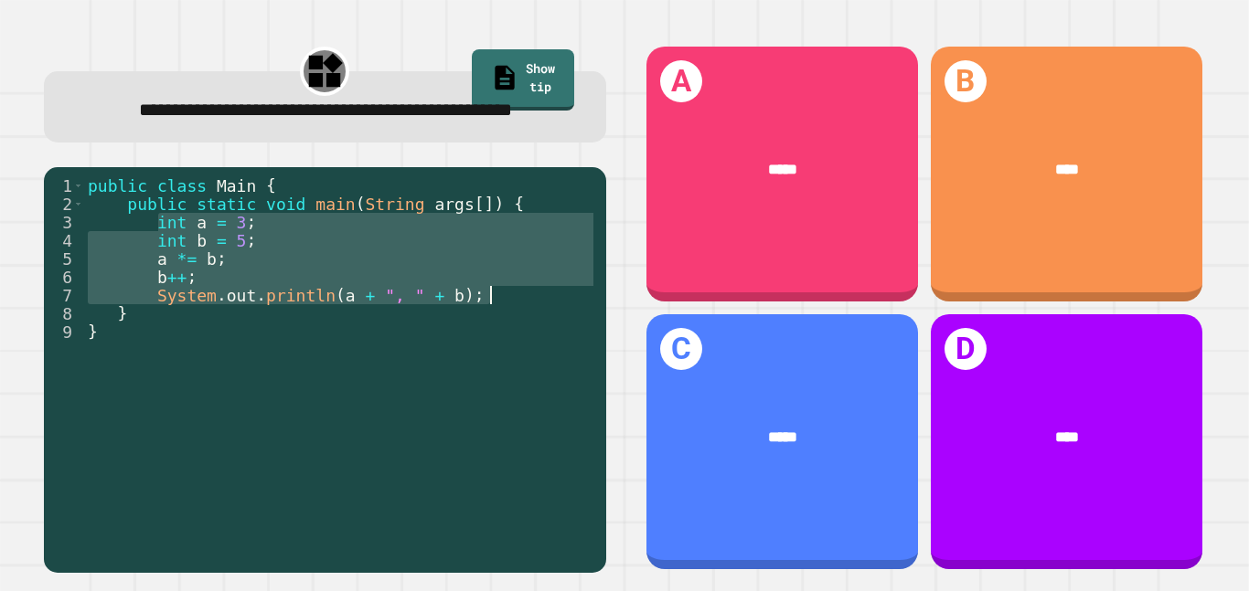
drag, startPoint x: 156, startPoint y: 255, endPoint x: 529, endPoint y: 333, distance: 380.9
click at [529, 333] on div "public class Main { public static void main ( String args [ ]) { int a = 3 ; in…" at bounding box center [340, 359] width 513 height 366
type textarea "**********"
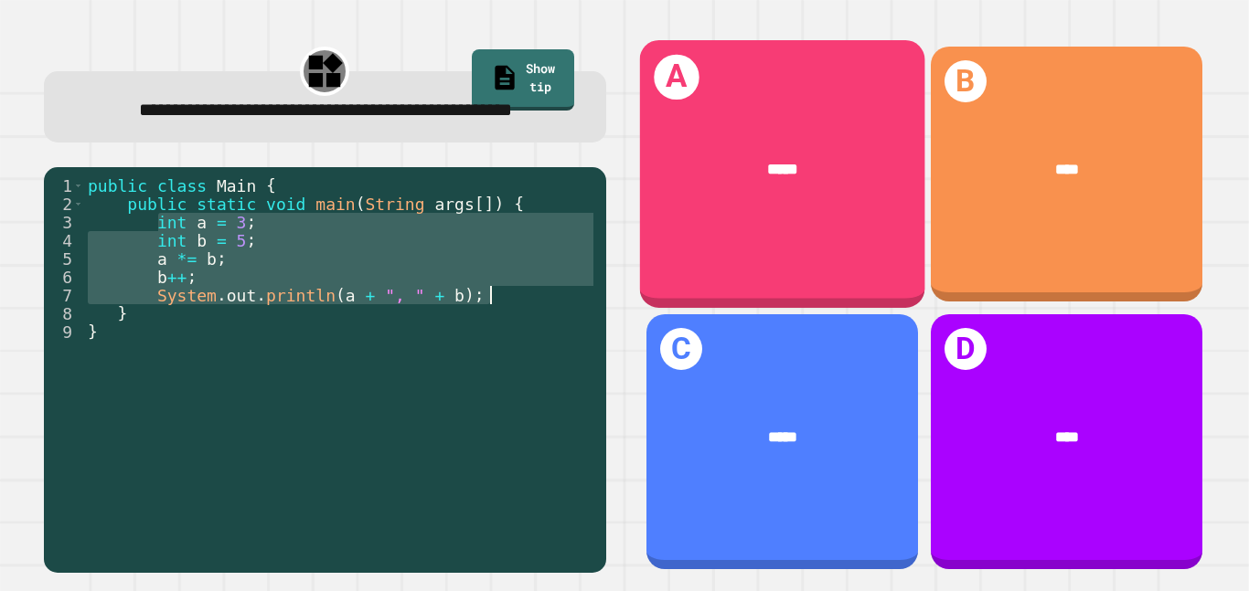
click at [766, 269] on div "A *****" at bounding box center [781, 174] width 285 height 268
